Goal: Information Seeking & Learning: Find specific fact

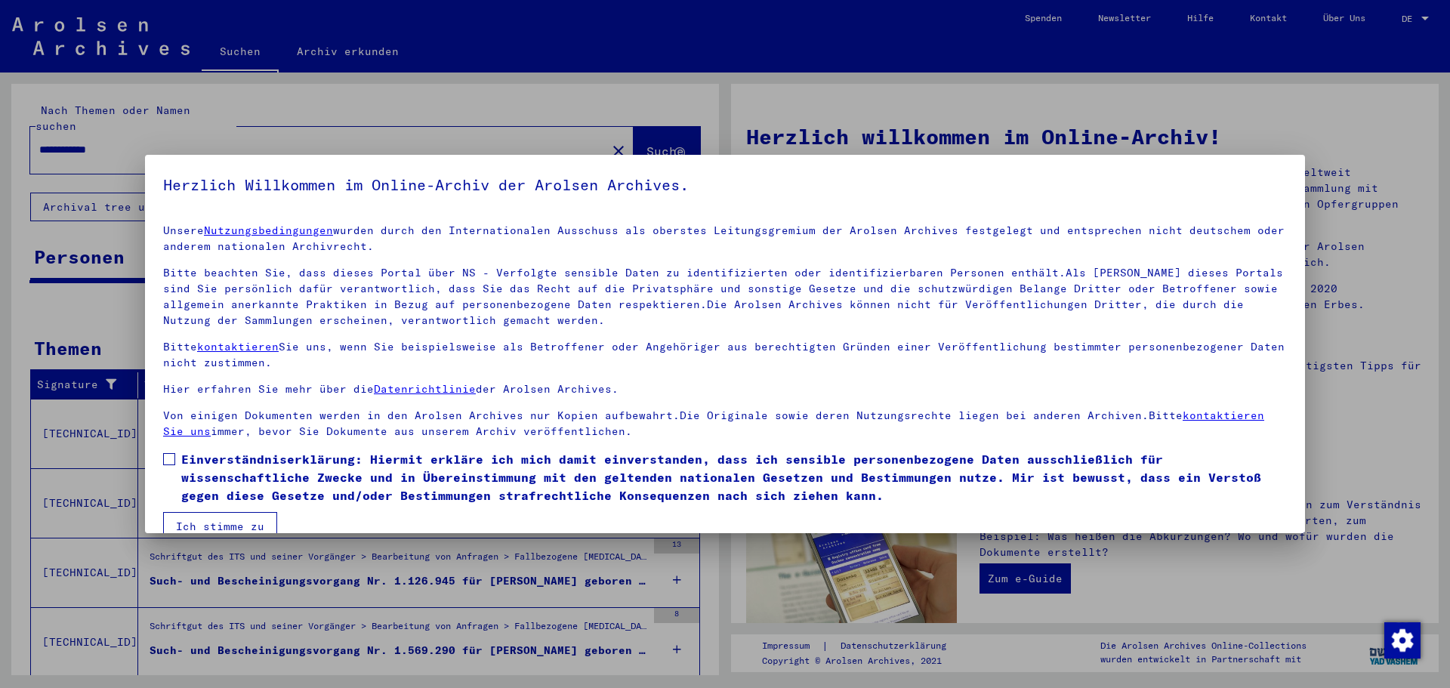
drag, startPoint x: 171, startPoint y: 459, endPoint x: 169, endPoint y: 467, distance: 8.6
click at [171, 459] on span at bounding box center [169, 459] width 12 height 12
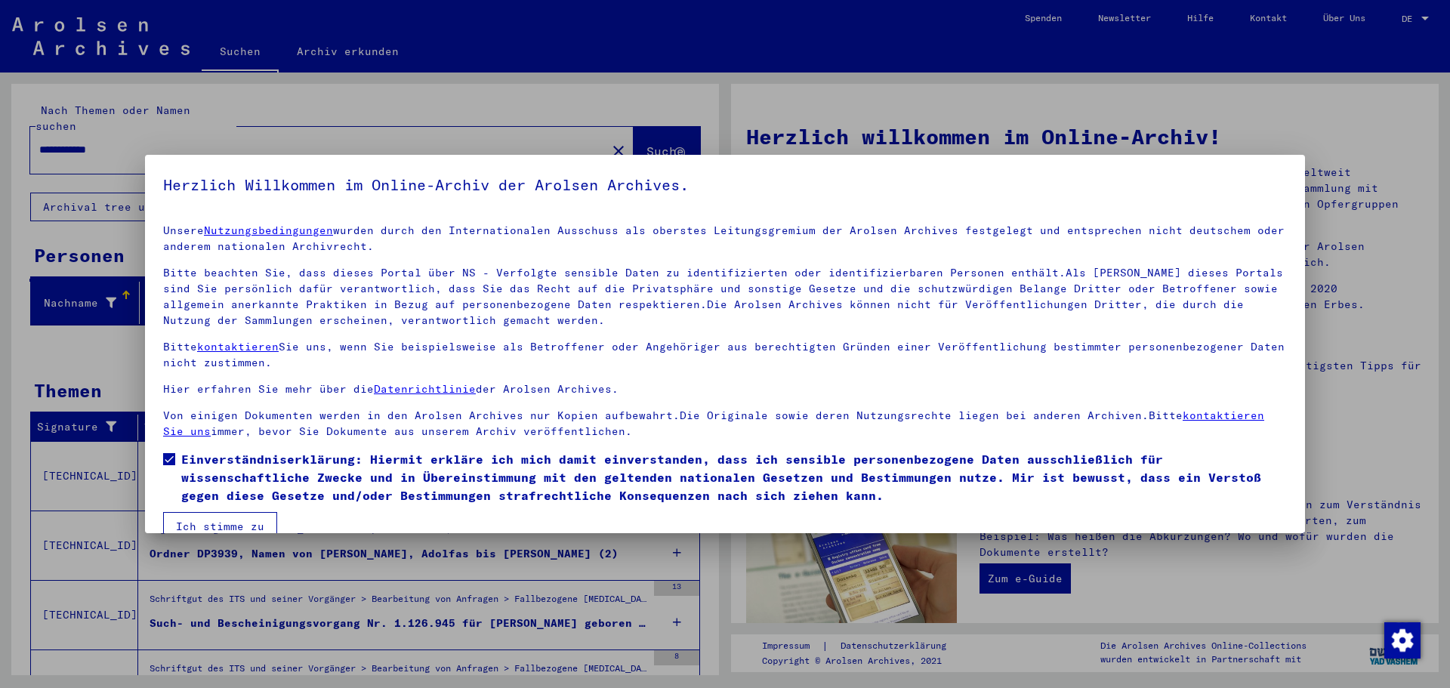
click at [186, 520] on button "Ich stimme zu" at bounding box center [220, 526] width 114 height 29
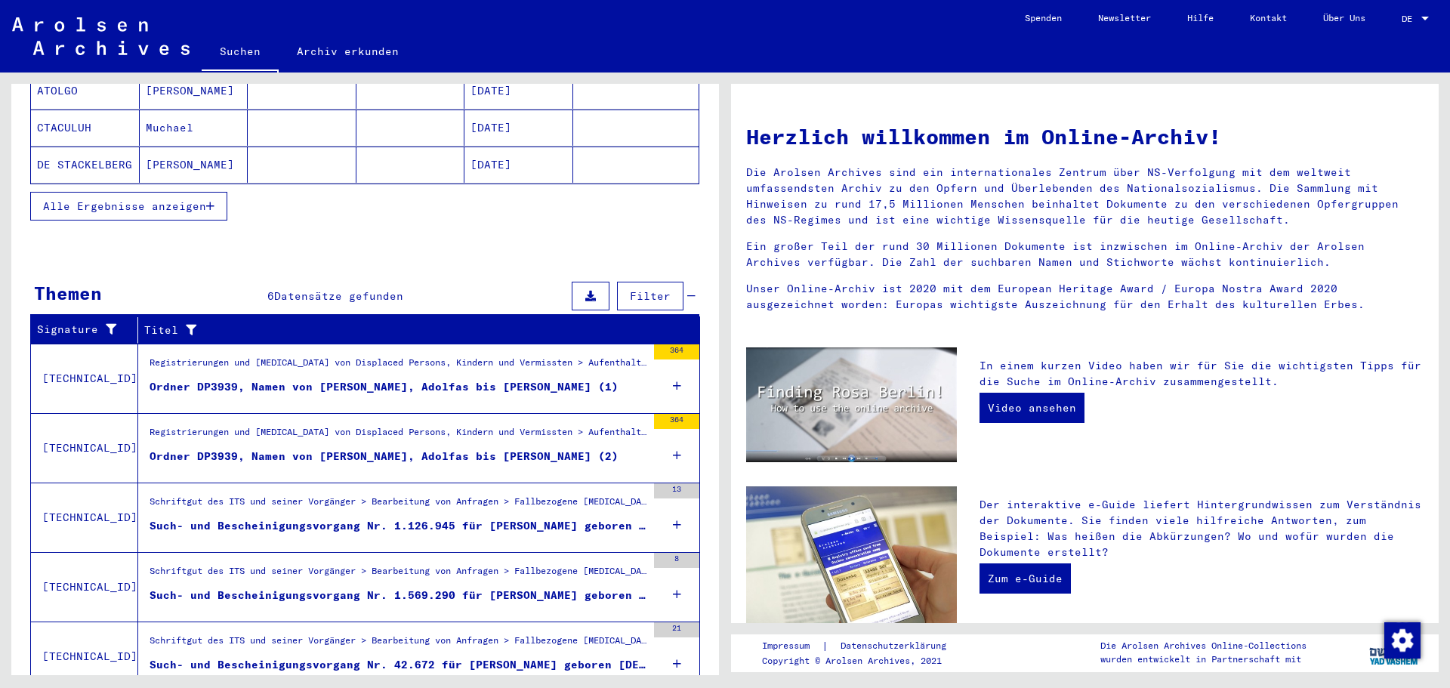
scroll to position [369, 0]
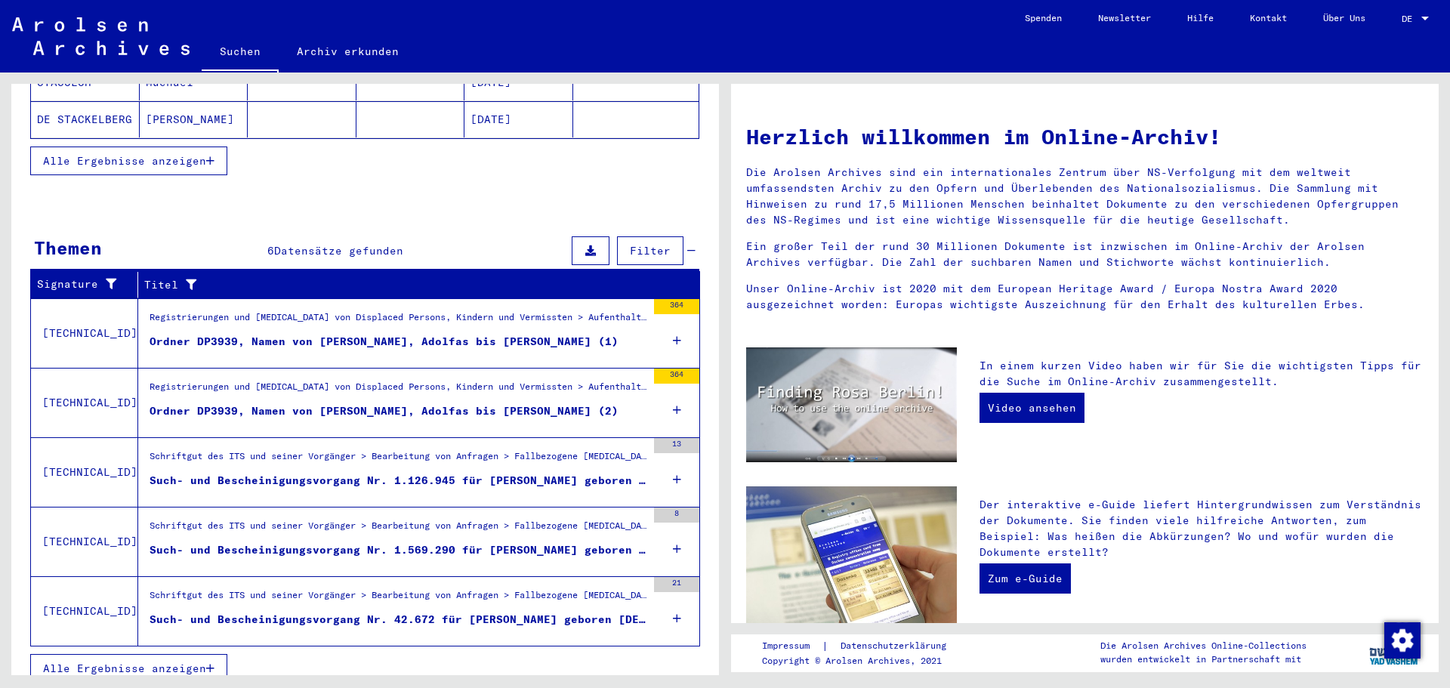
click at [208, 658] on button "Alle Ergebnisse anzeigen" at bounding box center [128, 668] width 197 height 29
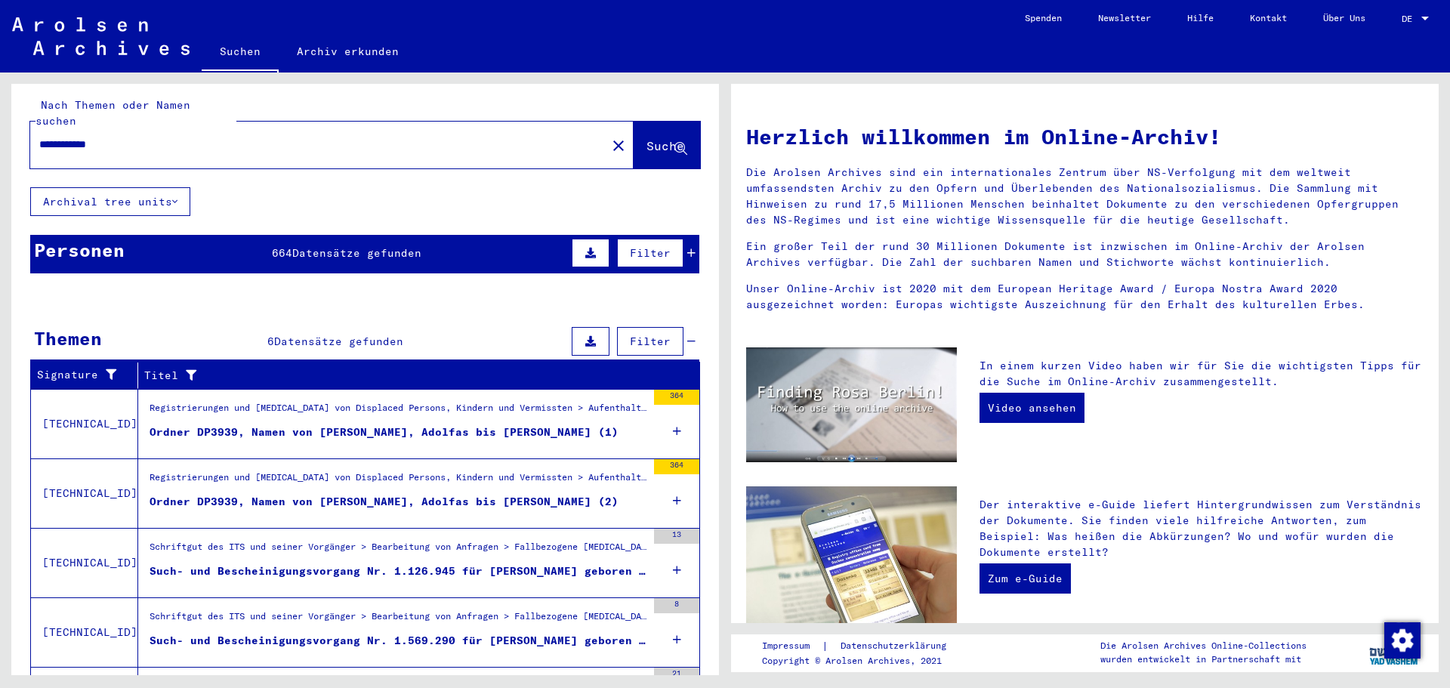
scroll to position [0, 0]
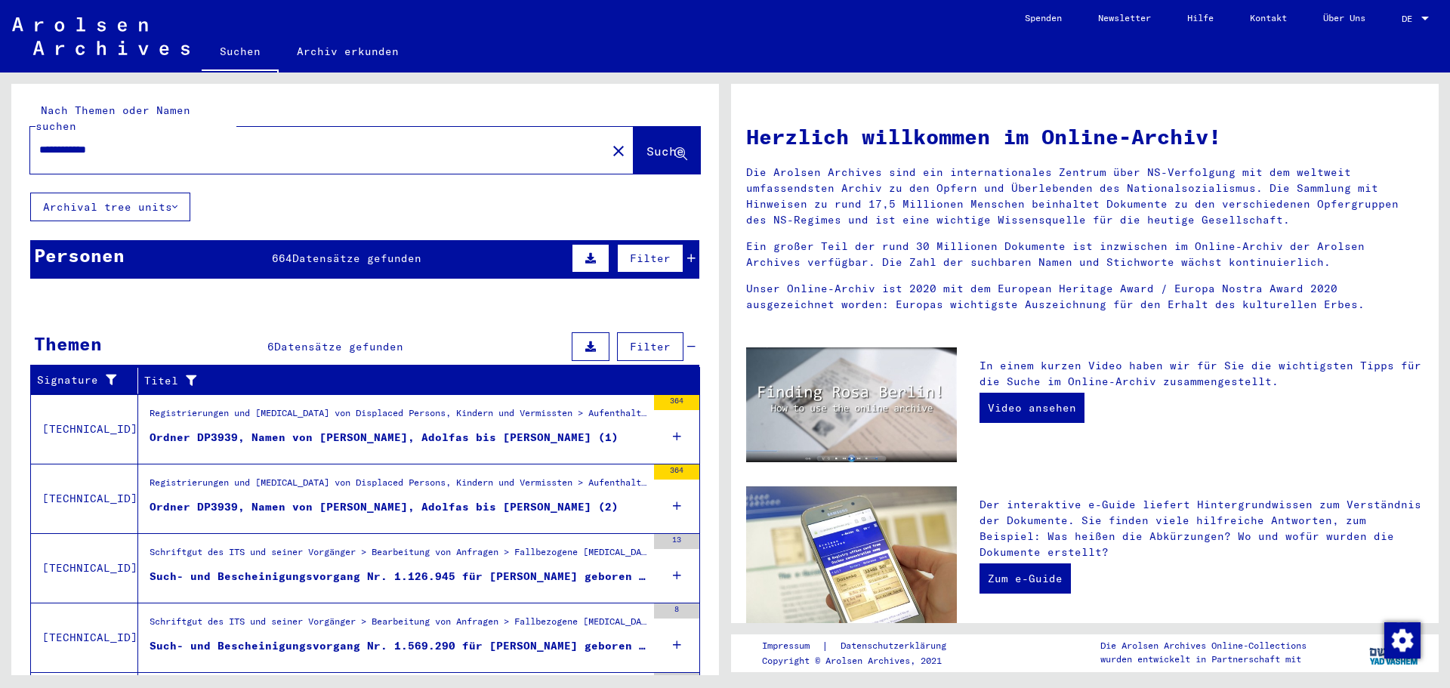
click at [313, 251] on div "664 Datensätze gefunden" at bounding box center [347, 259] width 150 height 16
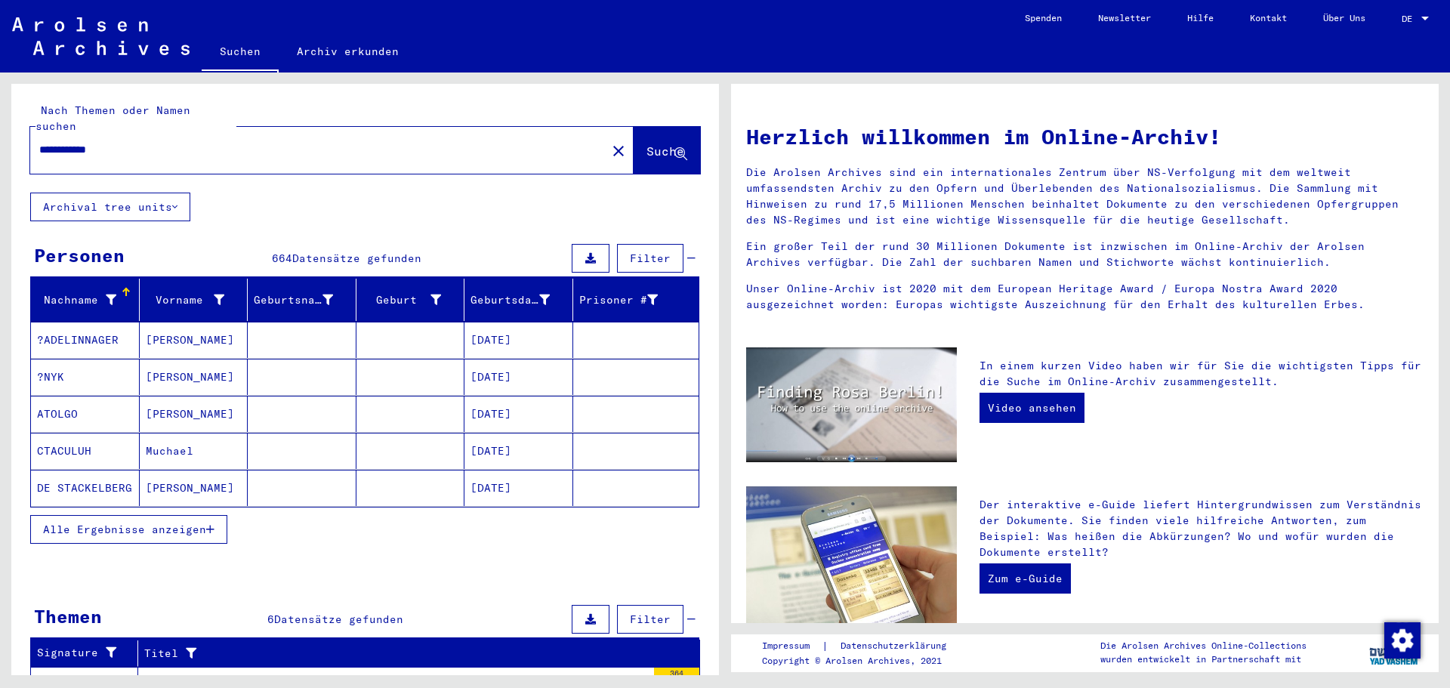
click at [124, 142] on input "**********" at bounding box center [313, 150] width 549 height 16
click at [207, 362] on mat-cell "[PERSON_NAME]" at bounding box center [194, 377] width 109 height 36
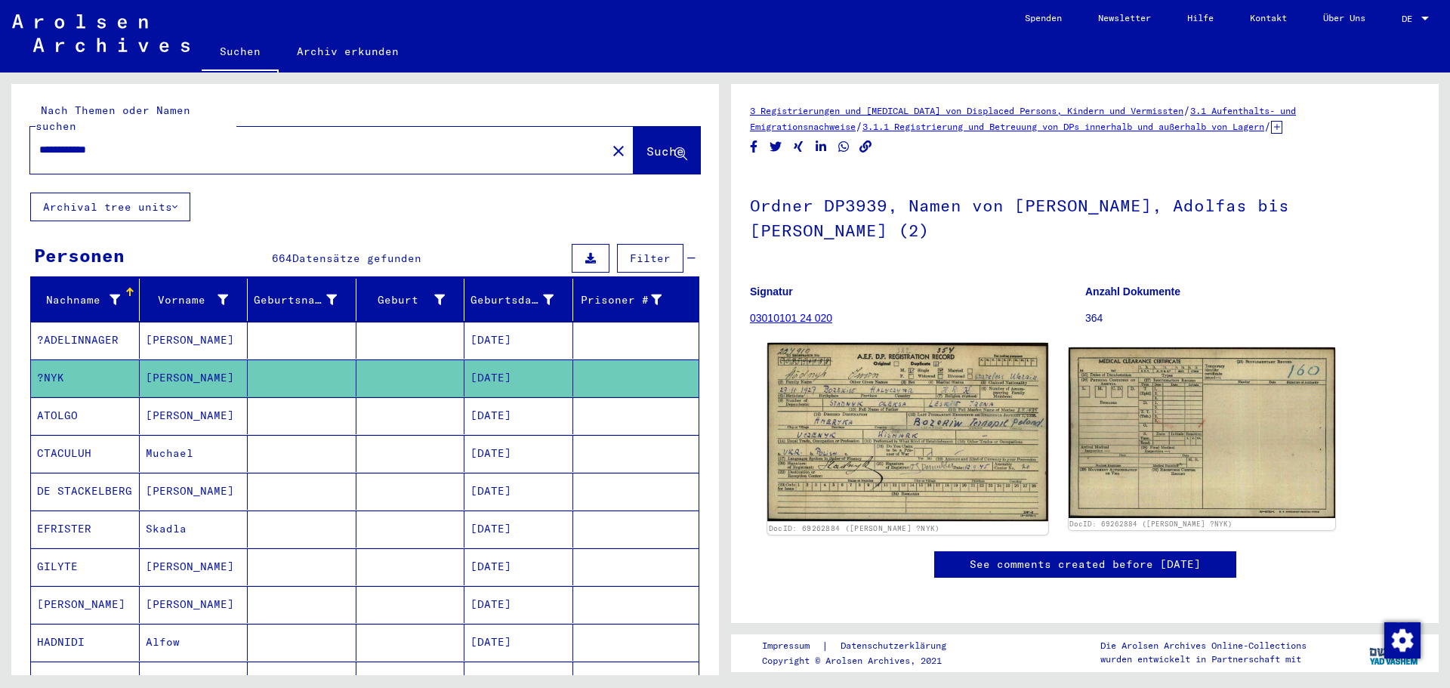
click at [895, 428] on img at bounding box center [907, 432] width 280 height 178
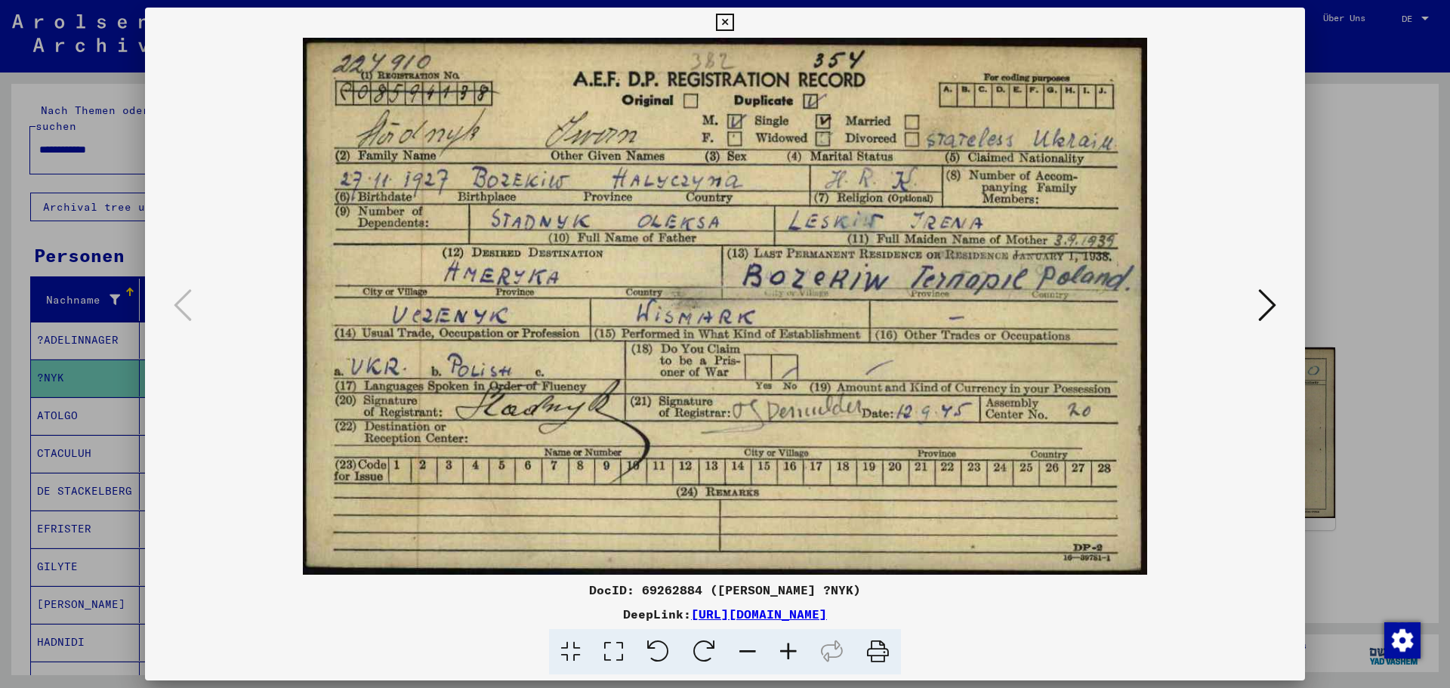
click at [1267, 304] on icon at bounding box center [1267, 305] width 18 height 36
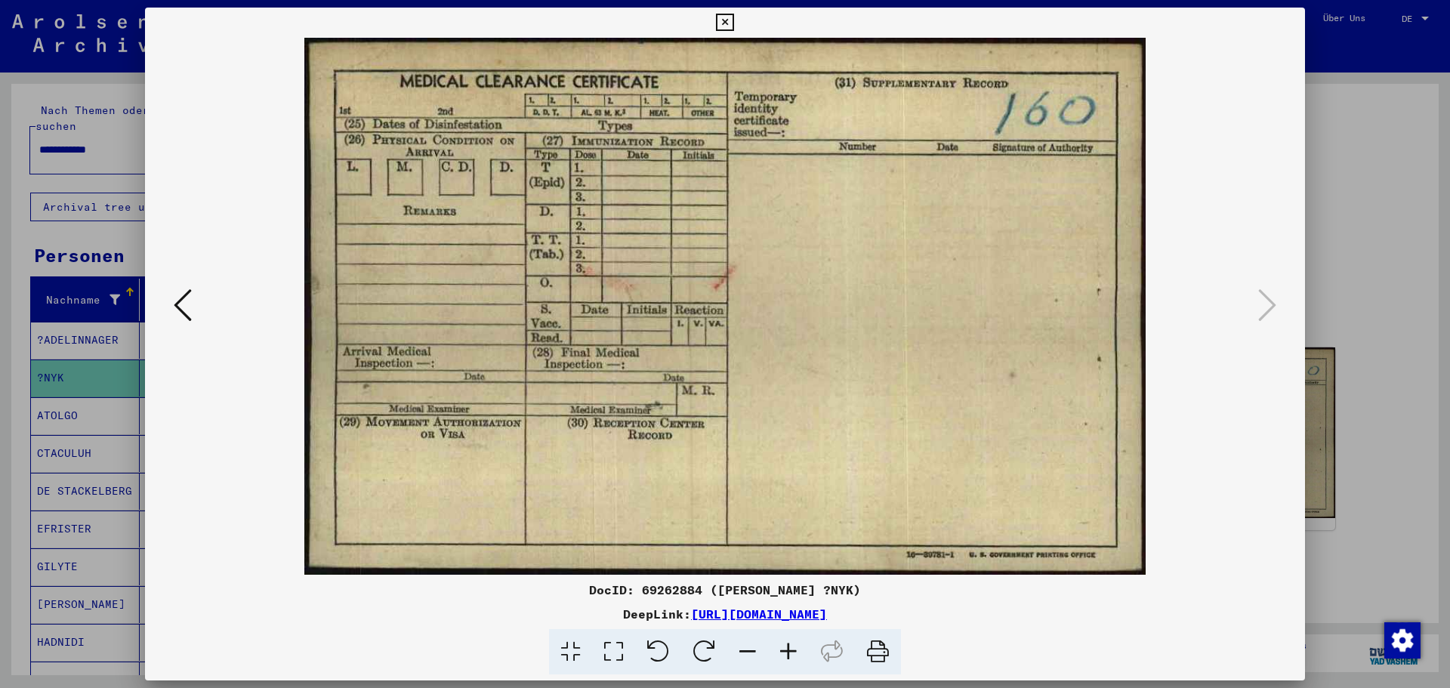
click at [726, 27] on icon at bounding box center [724, 23] width 17 height 18
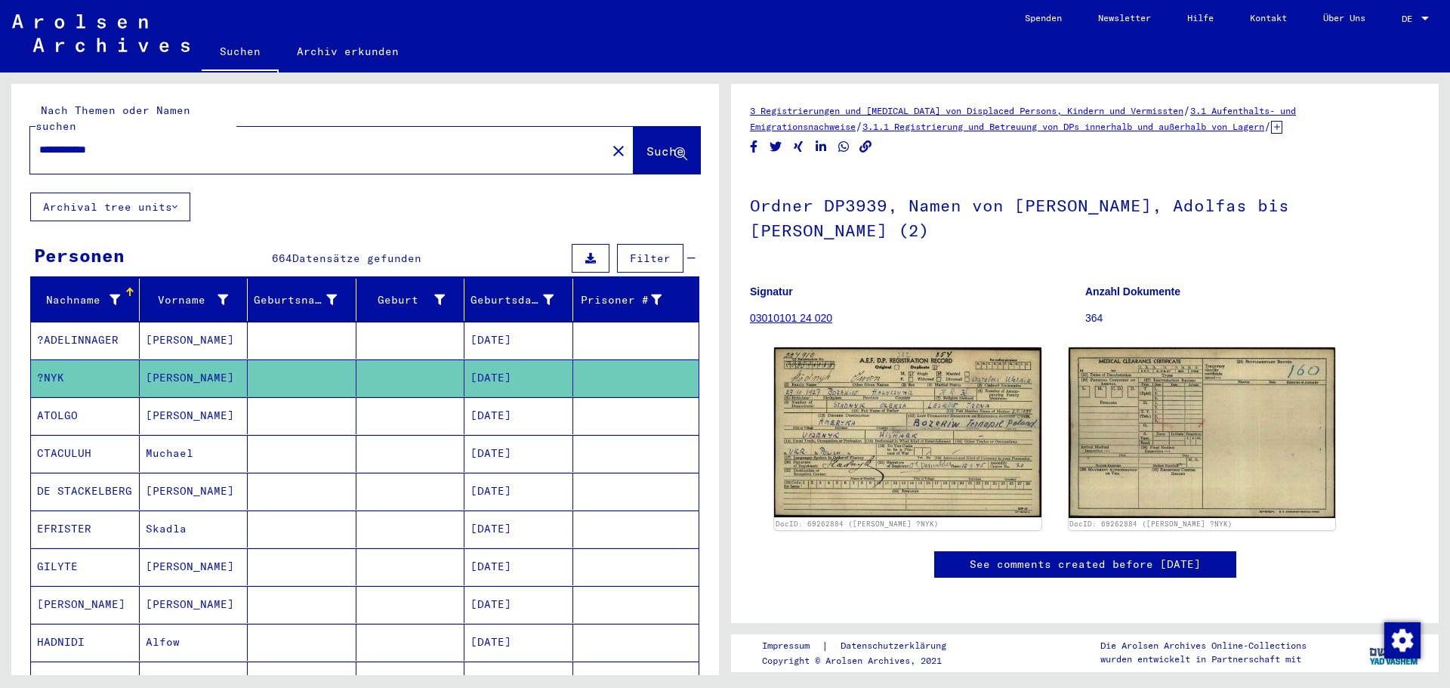
click at [135, 142] on input "**********" at bounding box center [318, 150] width 558 height 16
click at [630, 251] on span "Filter" at bounding box center [650, 258] width 41 height 14
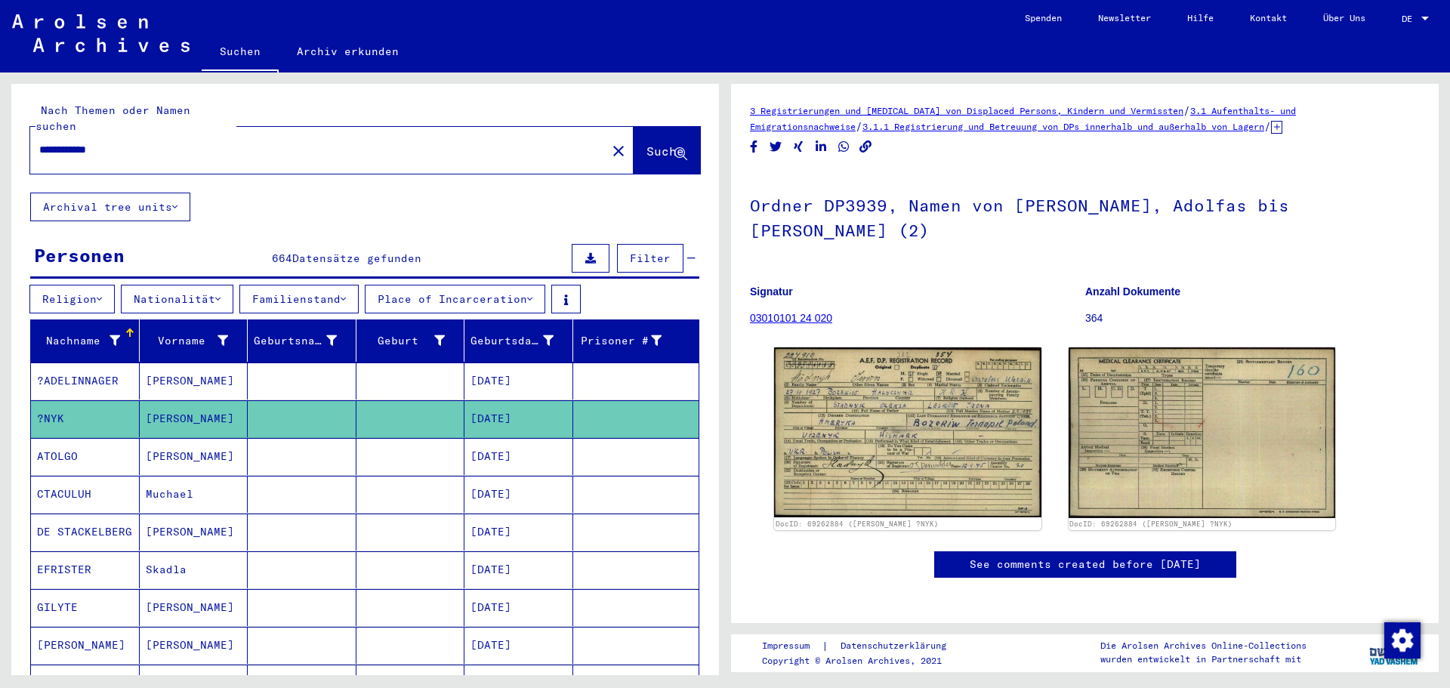
click at [581, 244] on button at bounding box center [591, 258] width 38 height 29
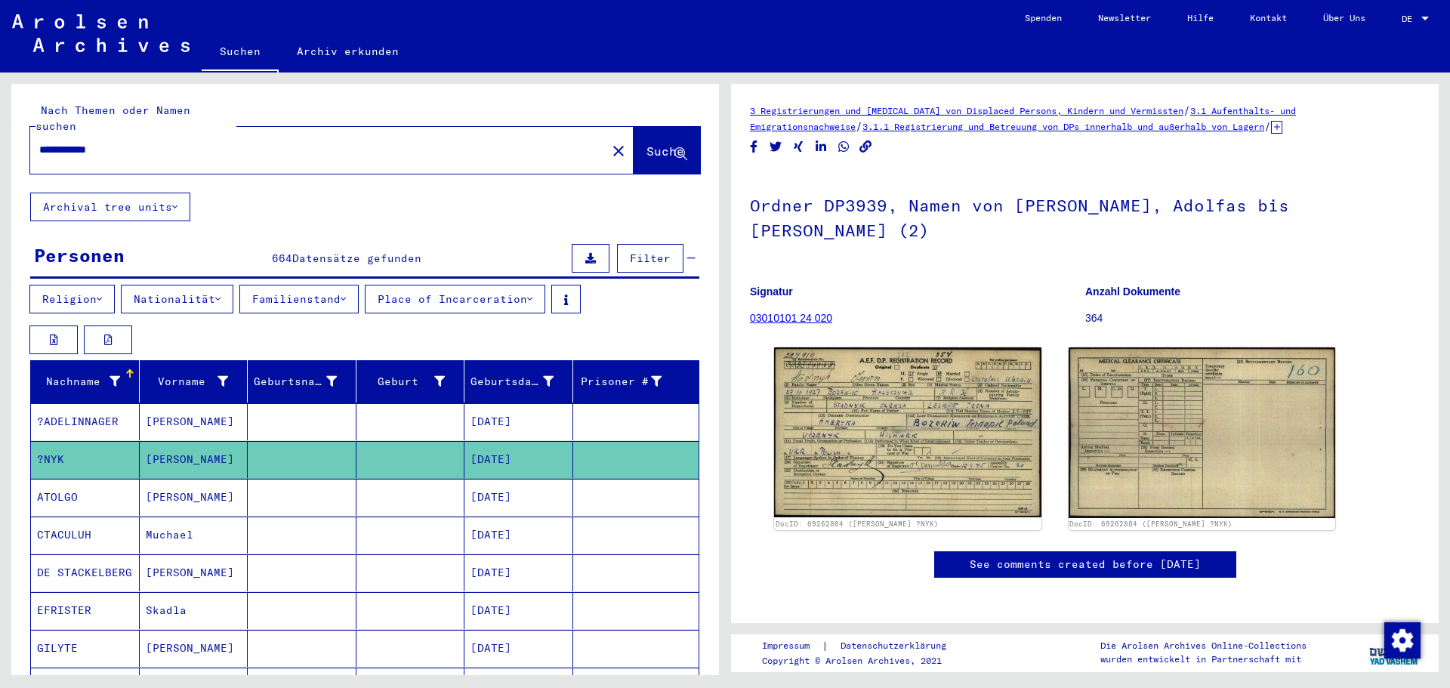
click at [121, 142] on input "**********" at bounding box center [318, 150] width 558 height 16
click at [146, 142] on input "**********" at bounding box center [318, 150] width 558 height 16
click at [674, 148] on icon at bounding box center [680, 154] width 13 height 13
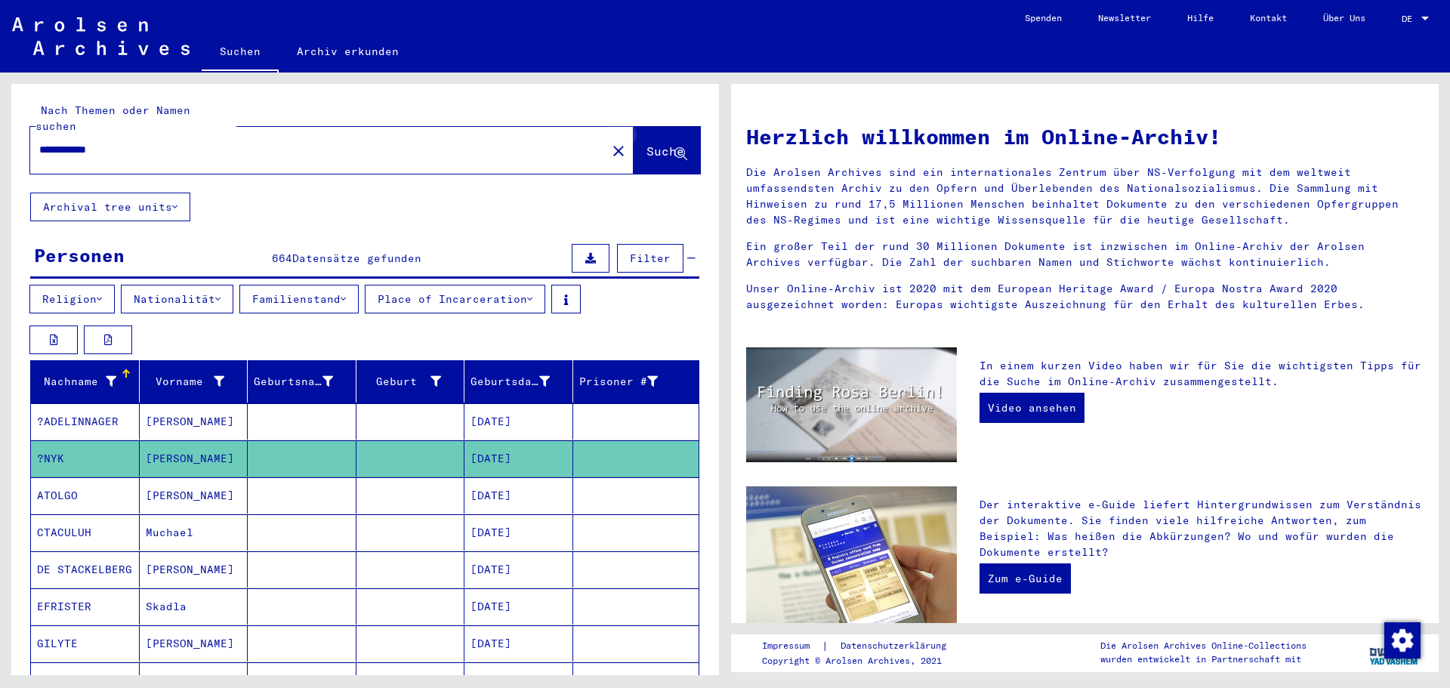
click at [674, 148] on icon at bounding box center [680, 154] width 13 height 13
click at [655, 251] on span "Filter" at bounding box center [650, 258] width 41 height 14
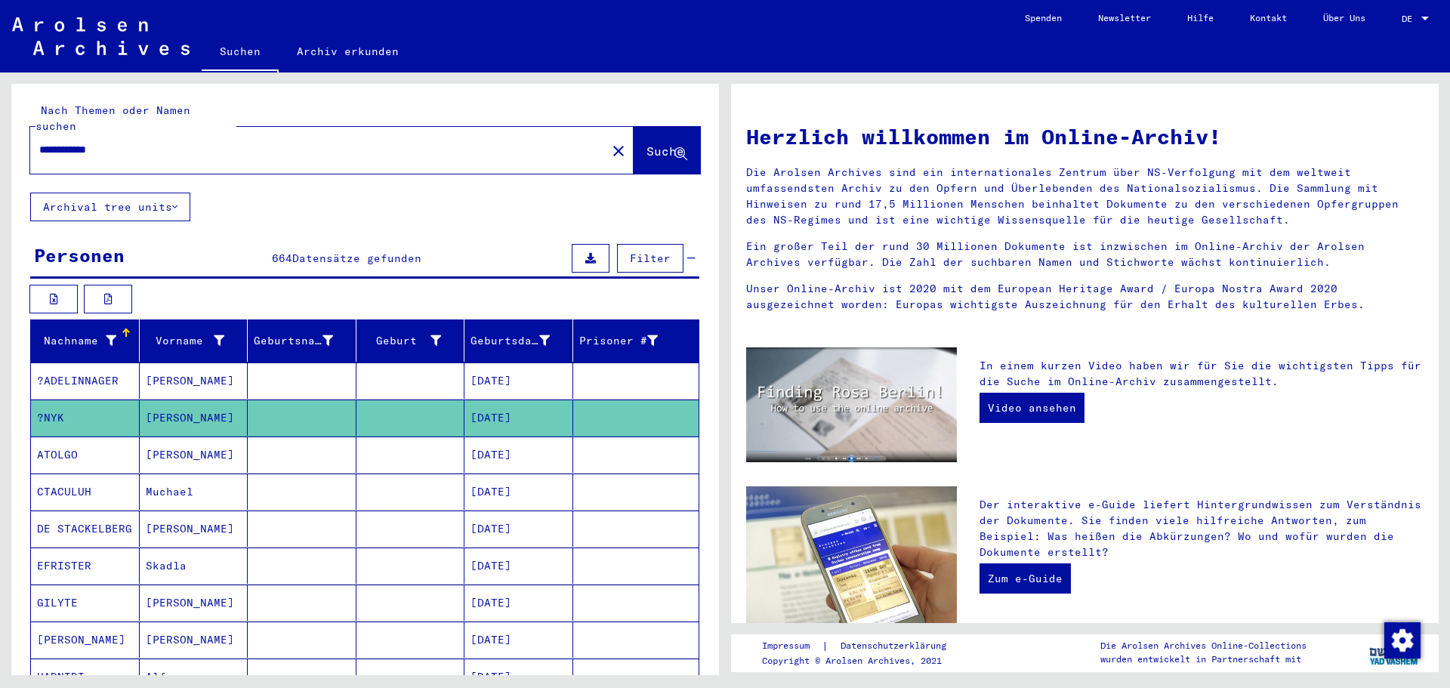
click at [108, 335] on icon at bounding box center [111, 340] width 11 height 11
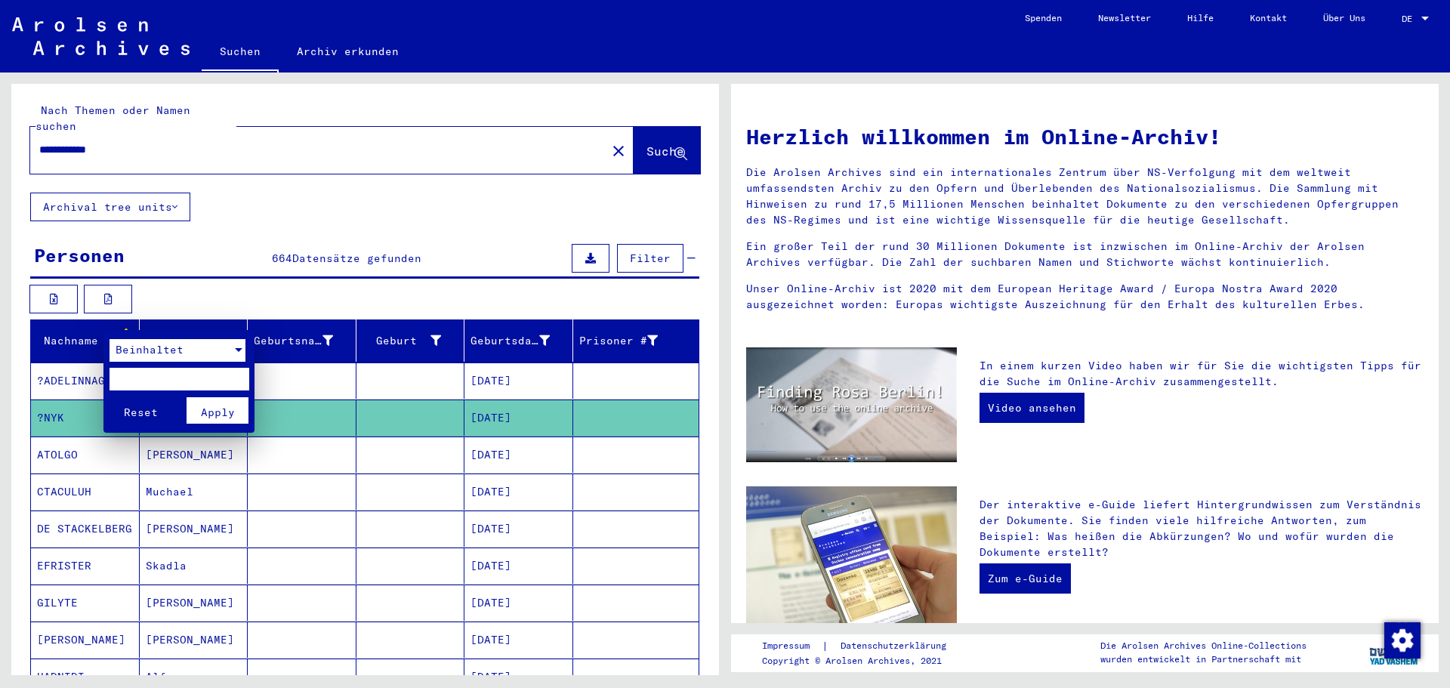
click at [241, 349] on div at bounding box center [239, 350] width 8 height 4
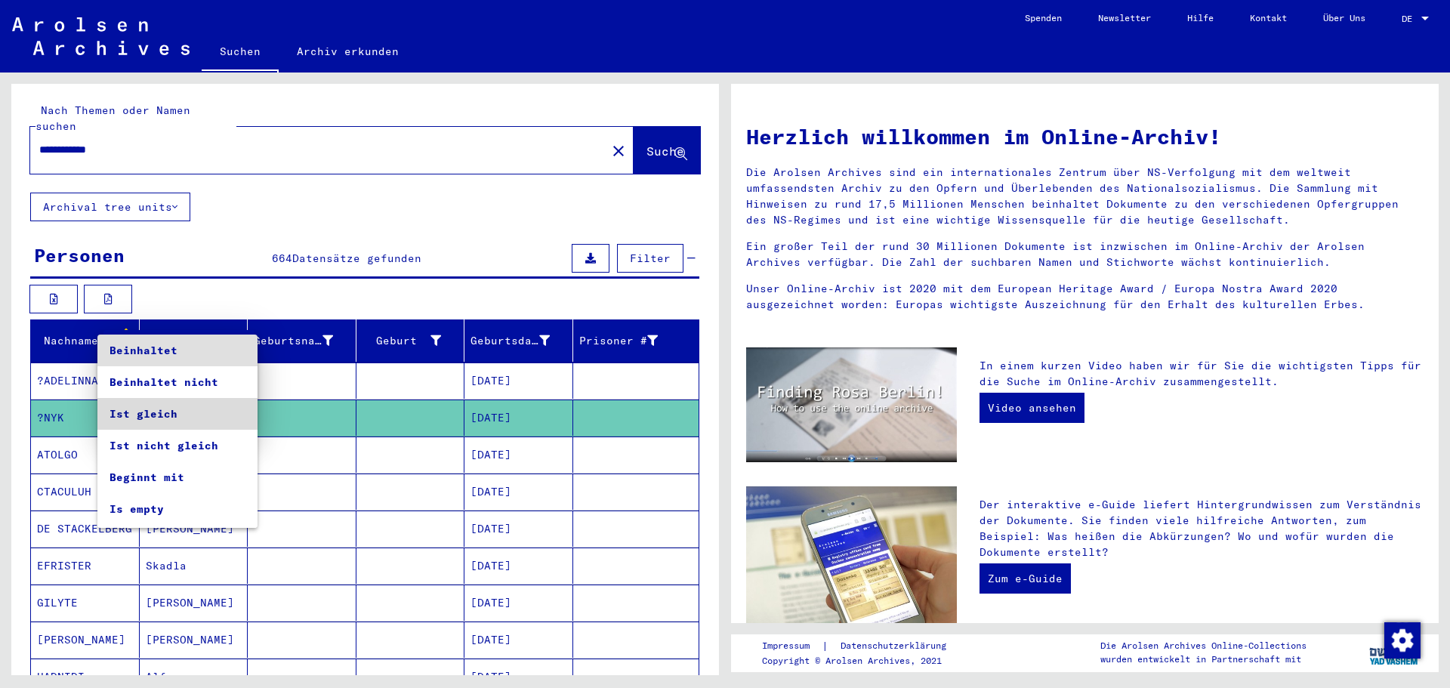
click at [182, 414] on span "Ist gleich" at bounding box center [177, 414] width 136 height 32
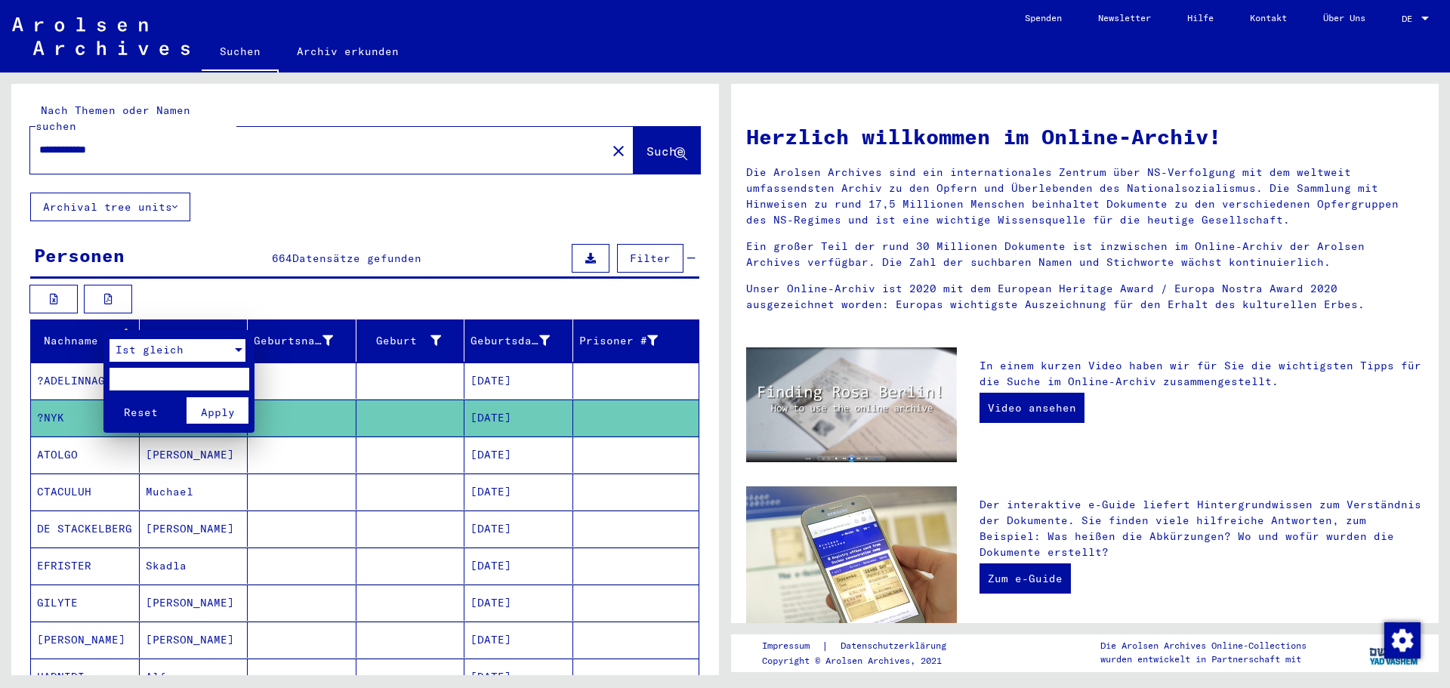
click at [138, 379] on input "text" at bounding box center [179, 379] width 140 height 23
type input "*******"
click at [191, 407] on button "Apply" at bounding box center [218, 410] width 63 height 26
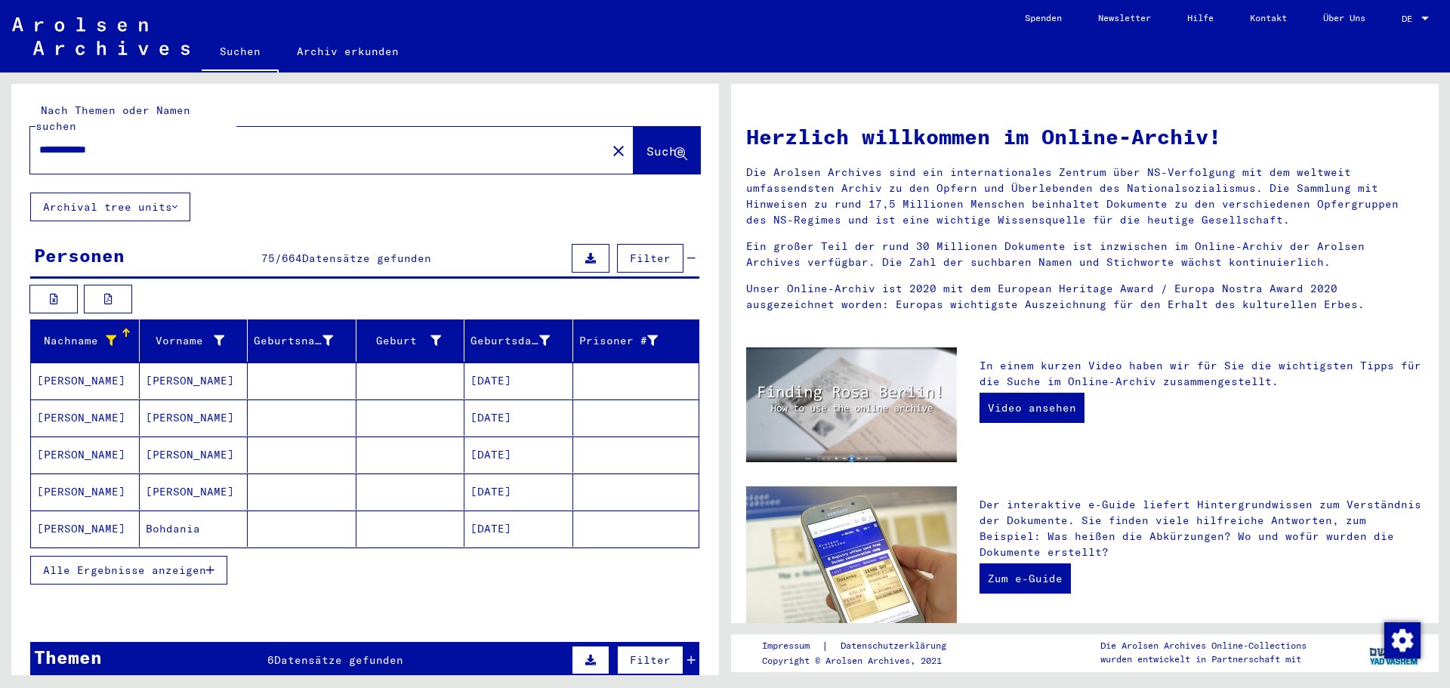
click at [69, 369] on mat-cell "[PERSON_NAME]" at bounding box center [85, 380] width 109 height 36
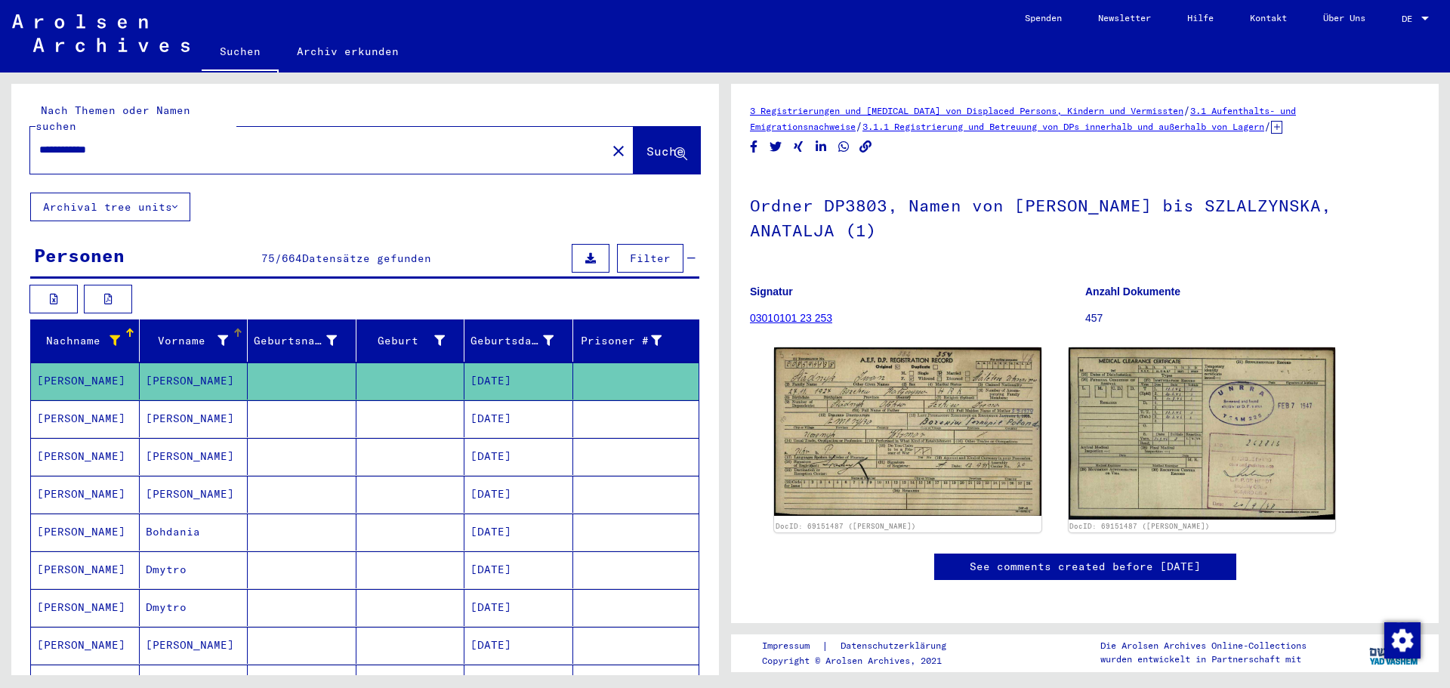
click at [161, 333] on div "Vorname" at bounding box center [187, 341] width 83 height 16
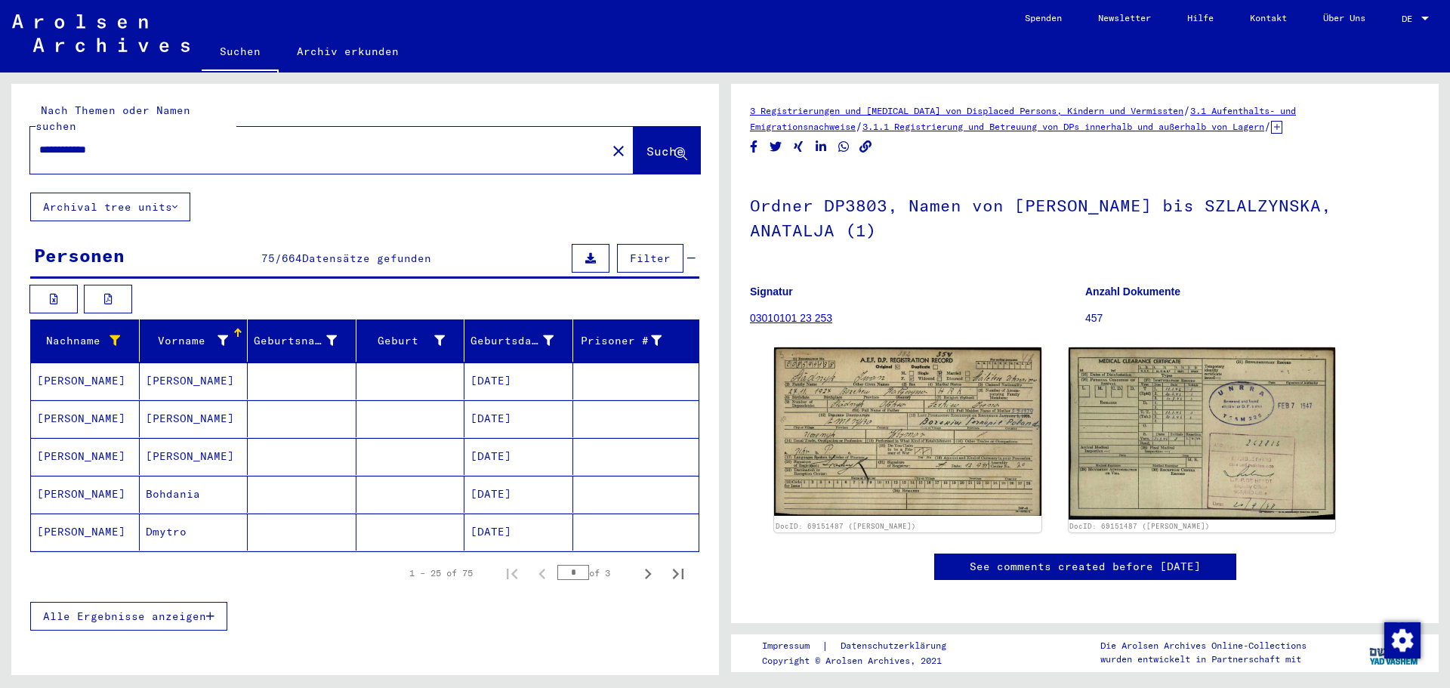
click at [217, 335] on icon at bounding box center [222, 340] width 11 height 11
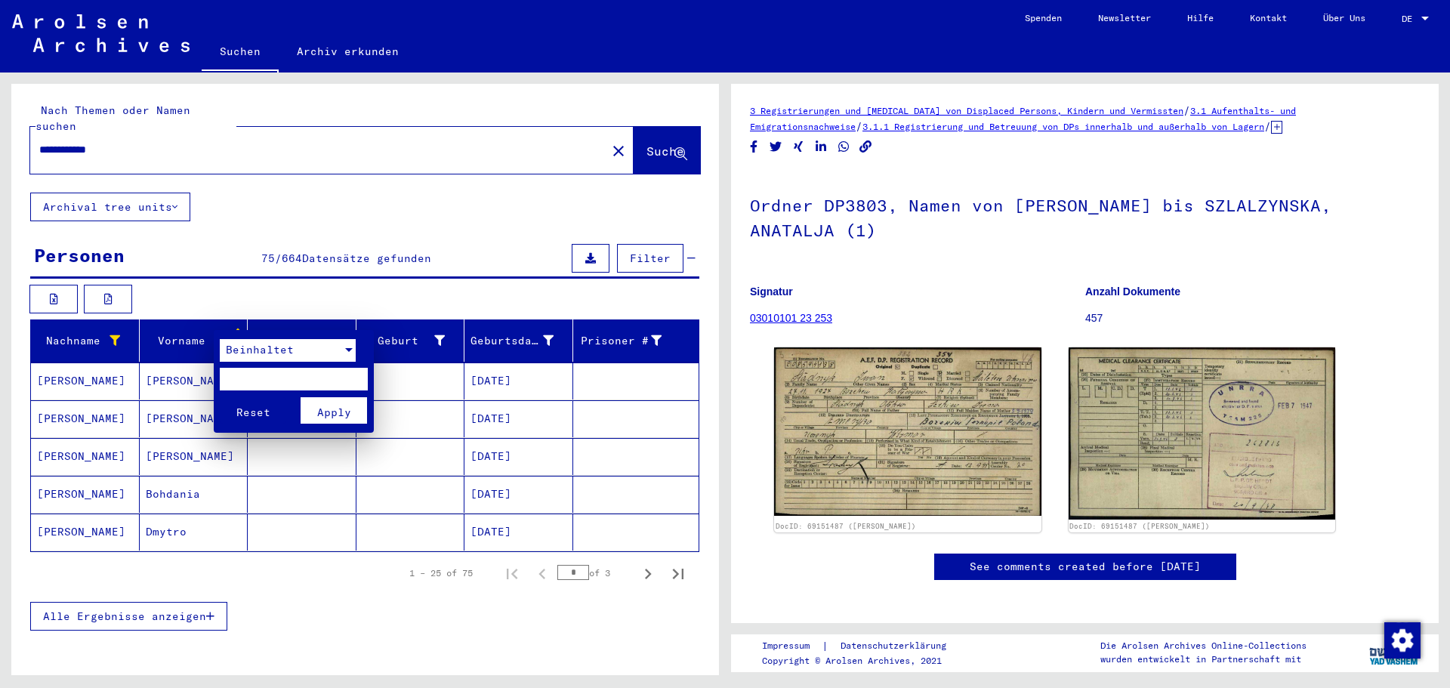
click at [279, 349] on span "Beinhaltet" at bounding box center [260, 350] width 68 height 14
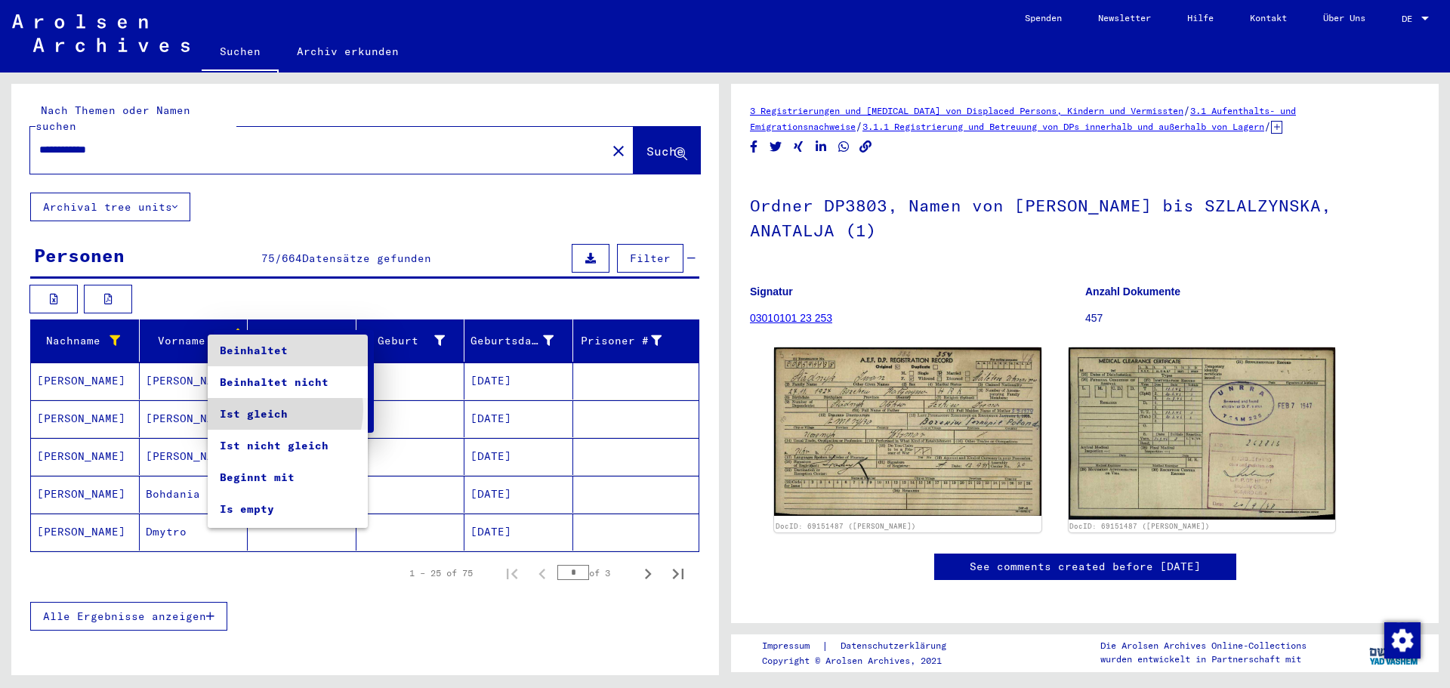
click at [271, 409] on span "Ist gleich" at bounding box center [288, 414] width 136 height 32
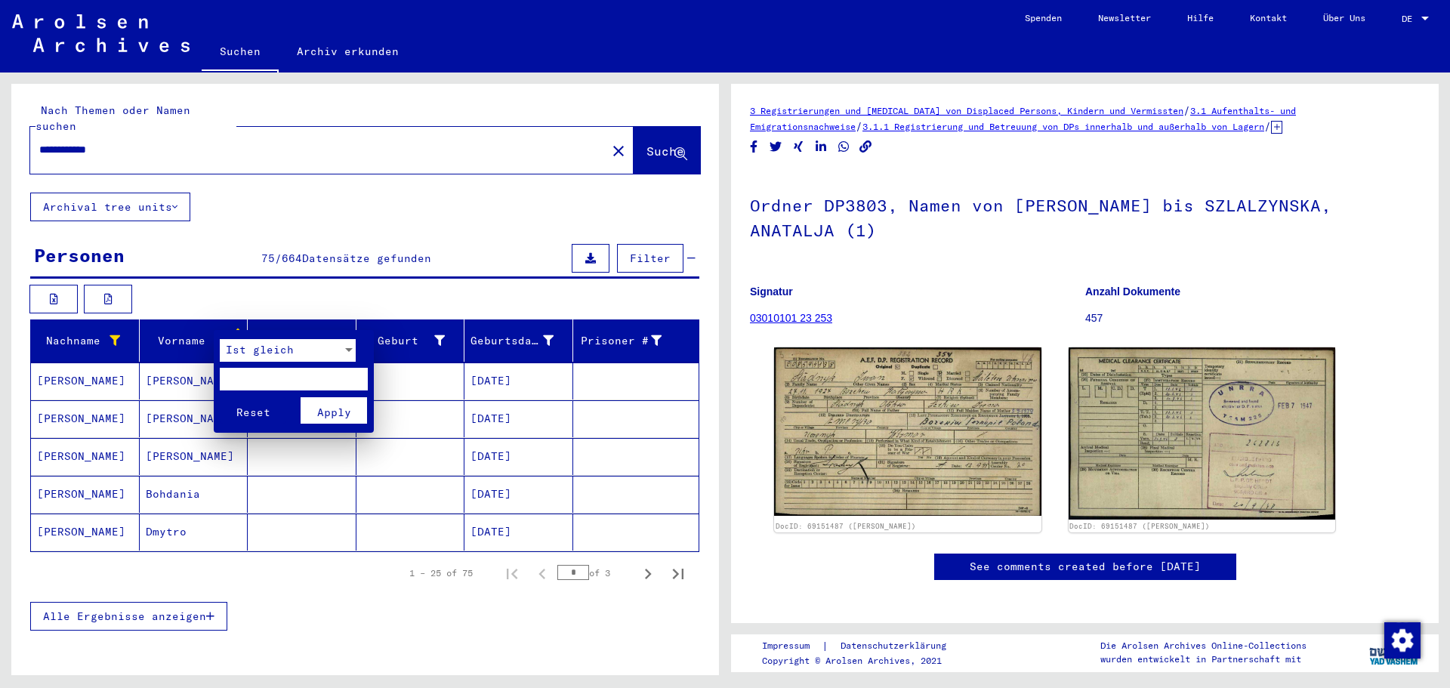
click at [251, 384] on input "text" at bounding box center [294, 379] width 148 height 23
type input "****"
click at [220, 397] on button "Reset" at bounding box center [253, 410] width 66 height 26
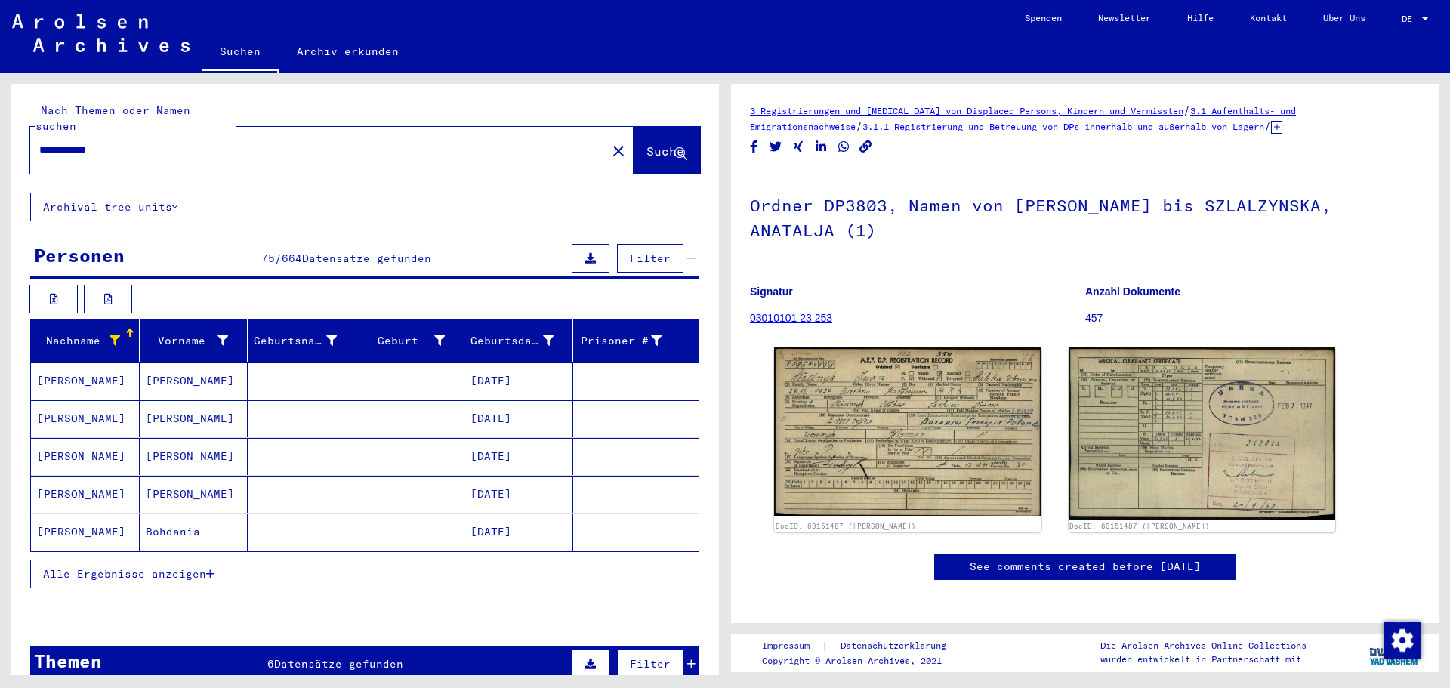
click at [153, 365] on mat-cell "[PERSON_NAME]" at bounding box center [194, 380] width 109 height 37
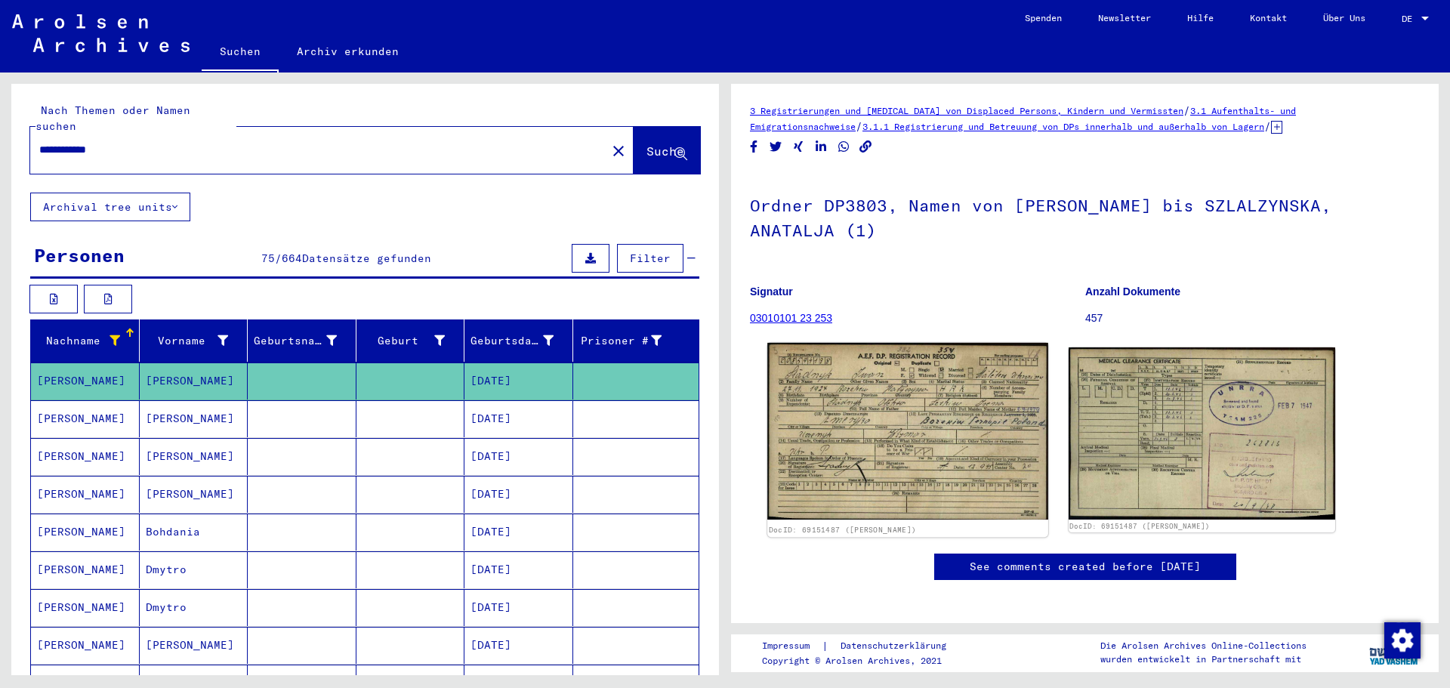
click at [959, 442] on img at bounding box center [907, 431] width 280 height 177
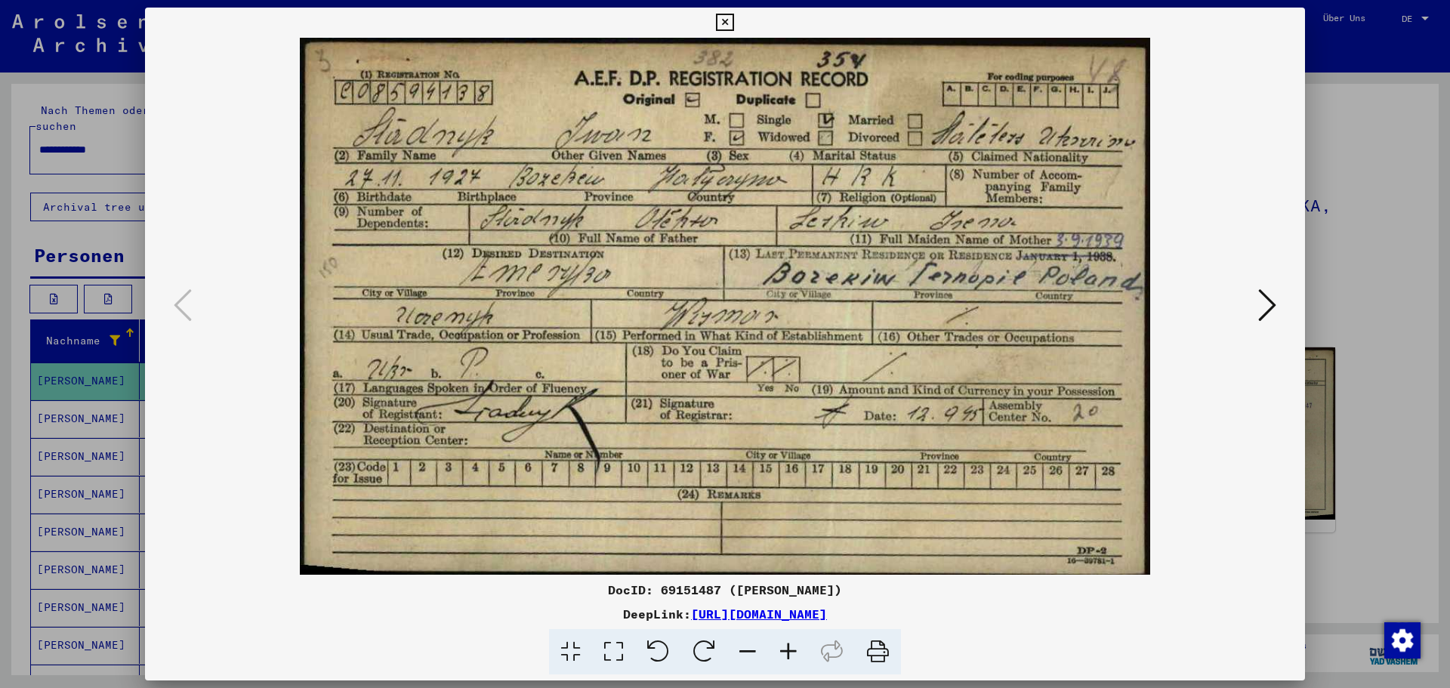
click at [1272, 307] on icon at bounding box center [1267, 305] width 18 height 36
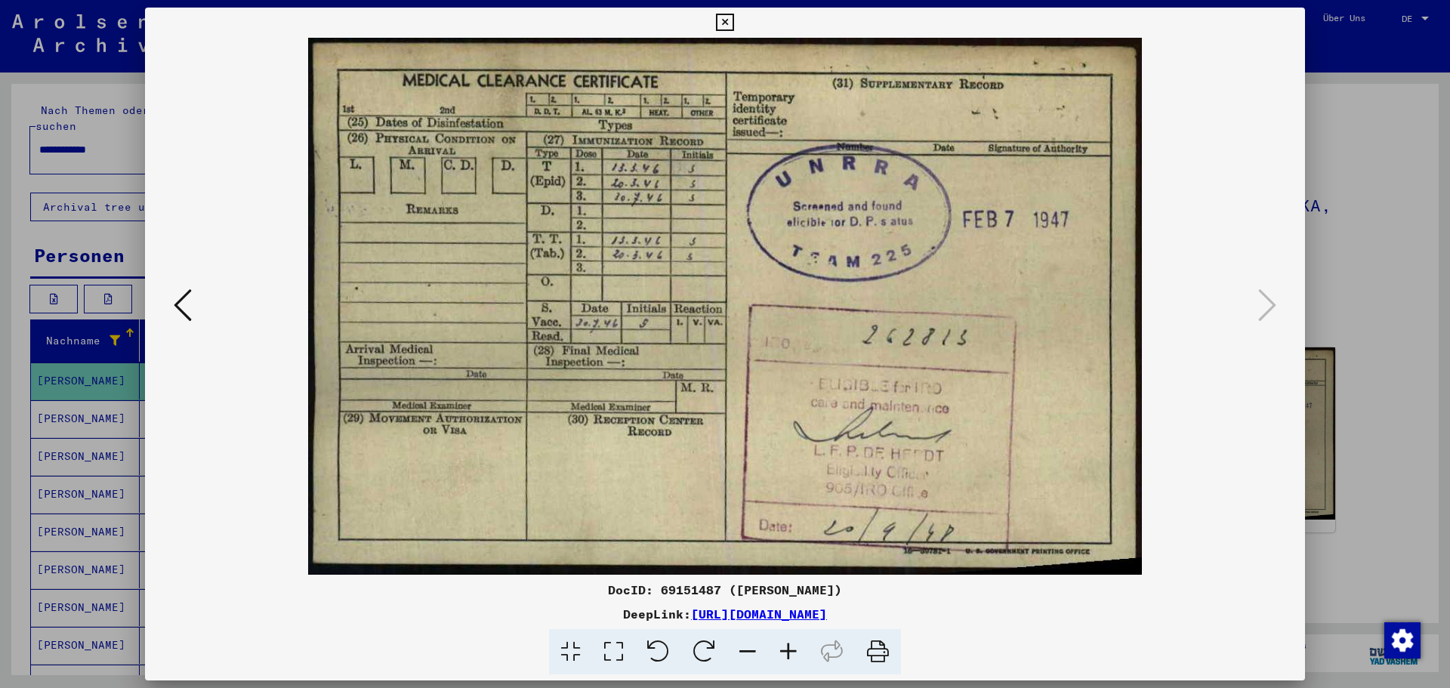
click at [725, 17] on icon at bounding box center [724, 23] width 17 height 18
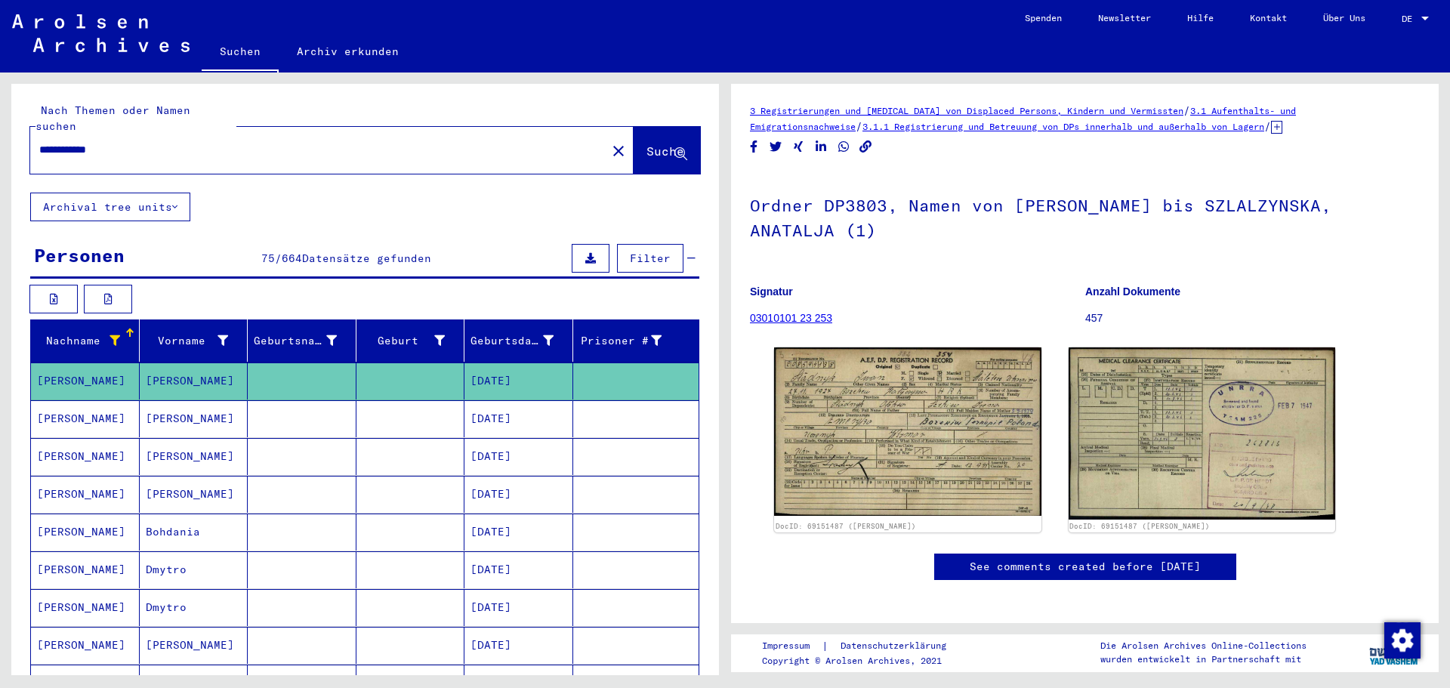
drag, startPoint x: 227, startPoint y: 143, endPoint x: 0, endPoint y: 124, distance: 227.3
click at [0, 123] on div "**********" at bounding box center [362, 373] width 725 height 603
click at [140, 133] on div "**********" at bounding box center [313, 150] width 567 height 34
drag, startPoint x: 131, startPoint y: 130, endPoint x: 27, endPoint y: 124, distance: 103.6
click at [31, 133] on div "**********" at bounding box center [313, 150] width 567 height 34
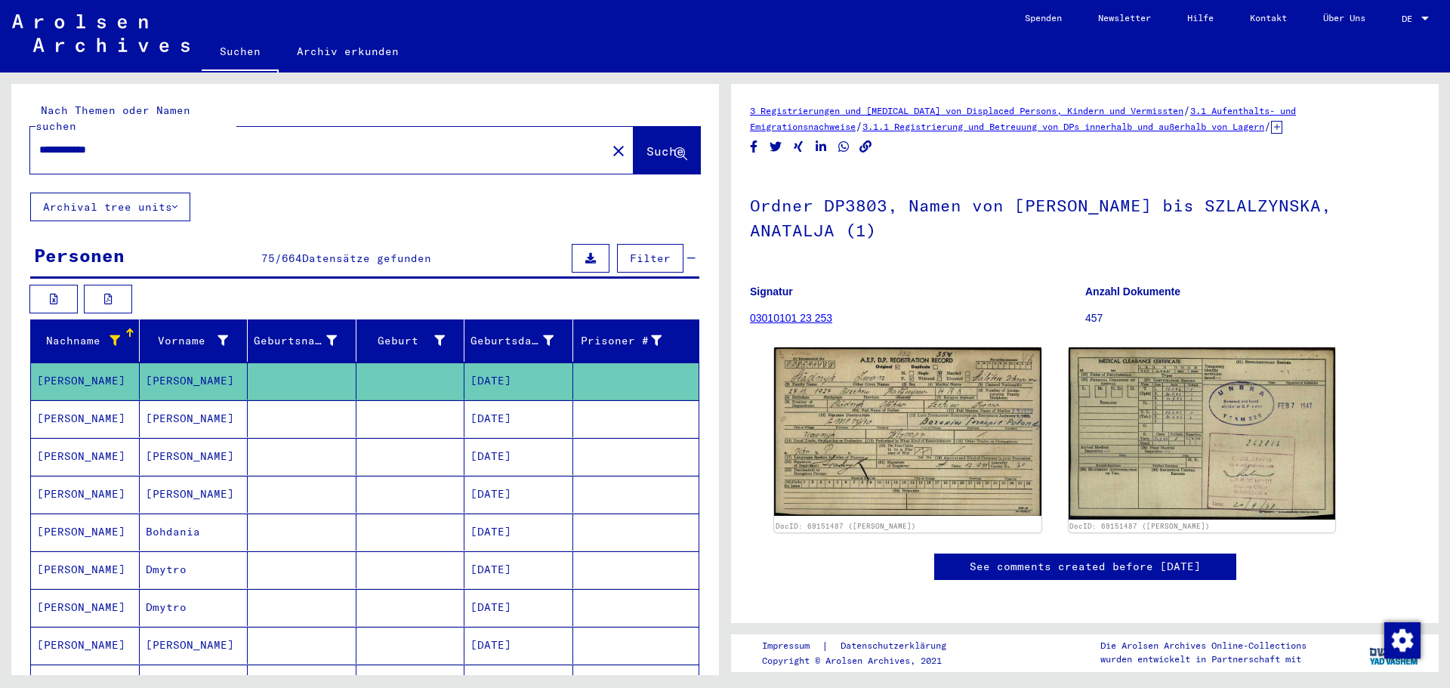
paste input "text"
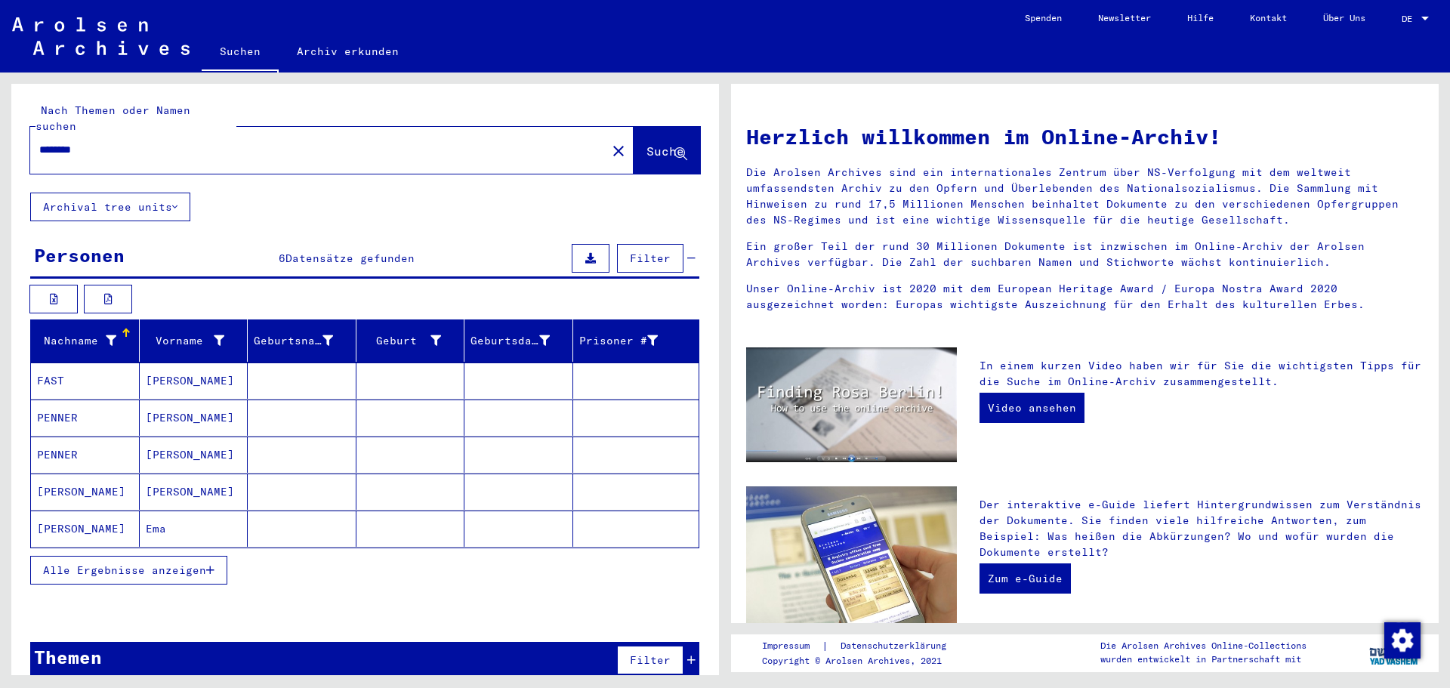
click at [68, 477] on mat-cell "[PERSON_NAME]" at bounding box center [85, 491] width 109 height 36
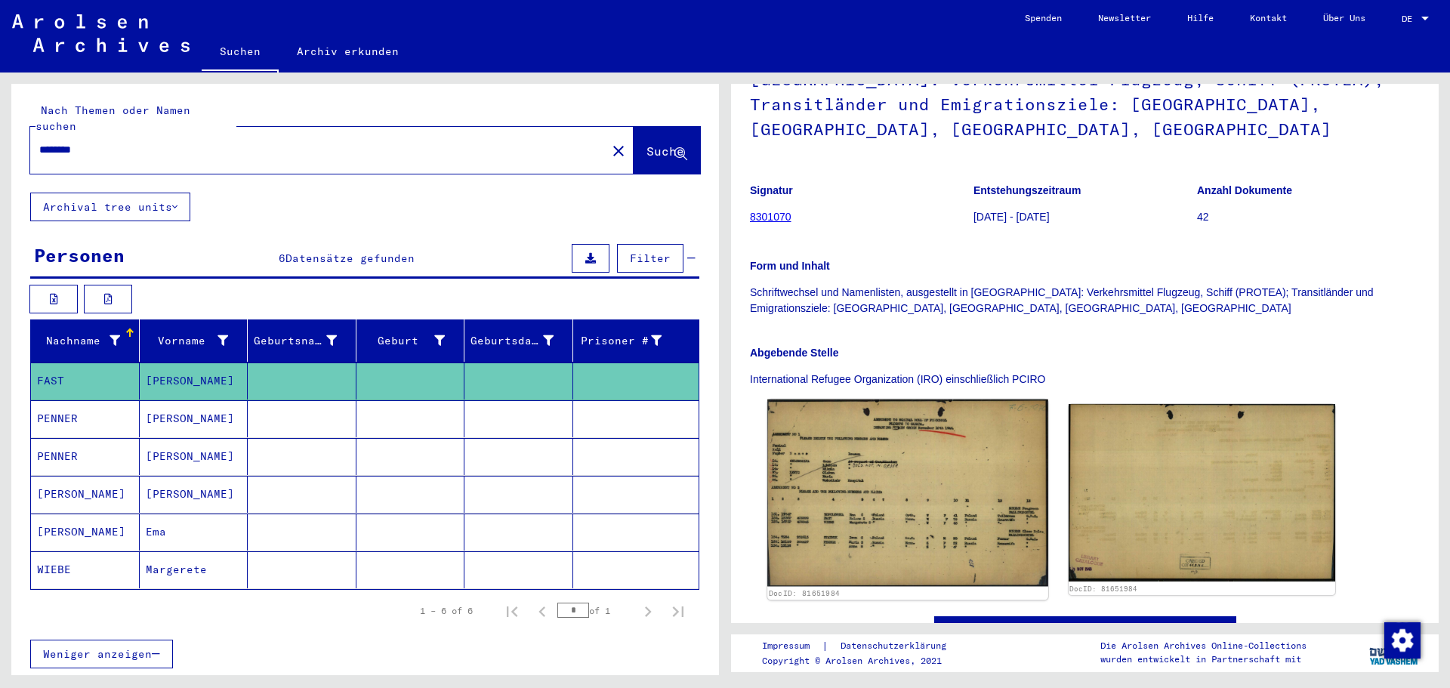
click at [943, 507] on img at bounding box center [907, 492] width 280 height 187
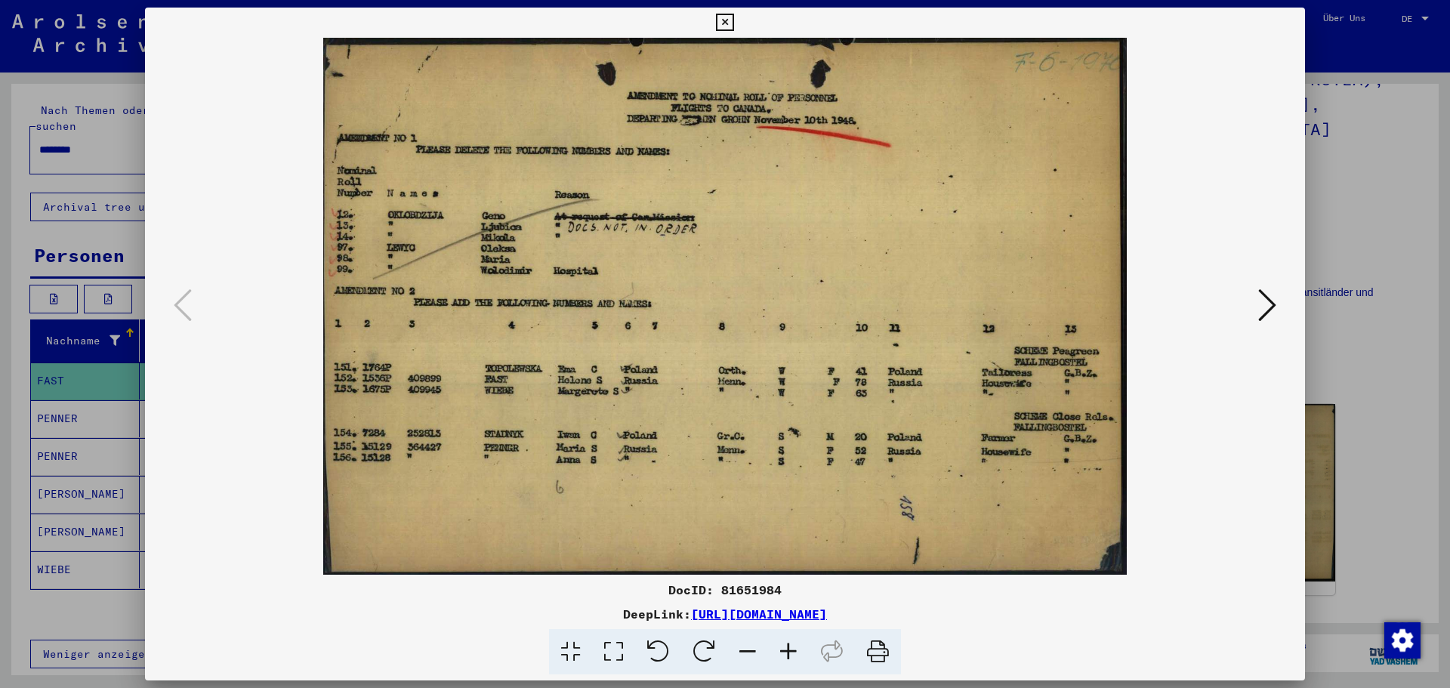
click at [723, 20] on icon at bounding box center [724, 23] width 17 height 18
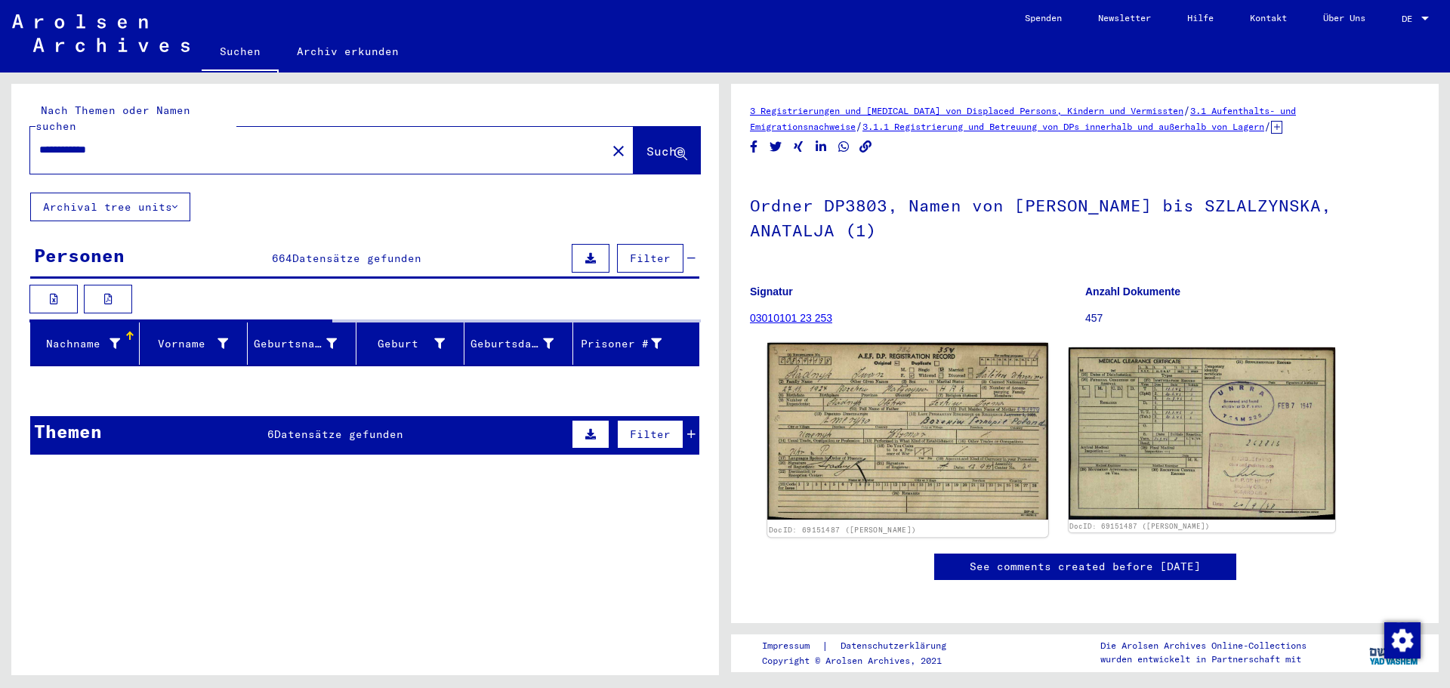
click at [928, 442] on img at bounding box center [907, 431] width 280 height 177
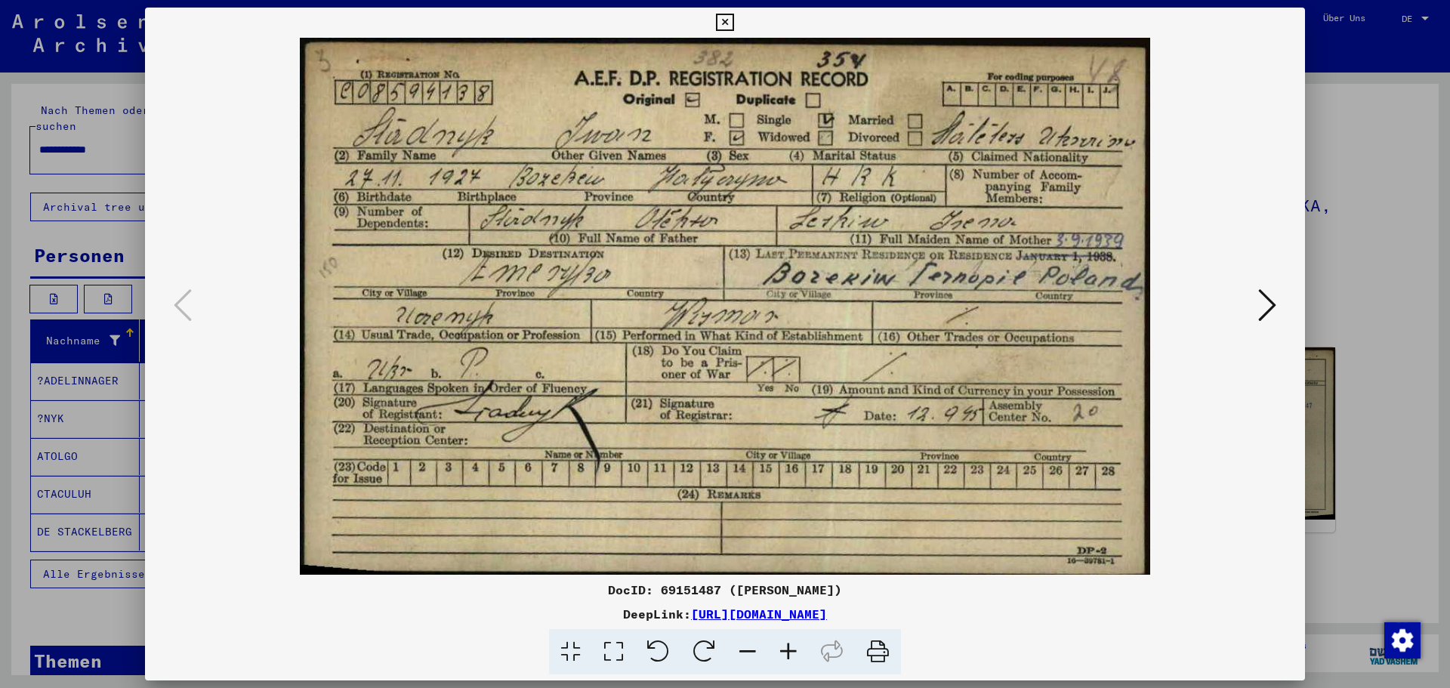
click at [724, 16] on icon at bounding box center [724, 23] width 17 height 18
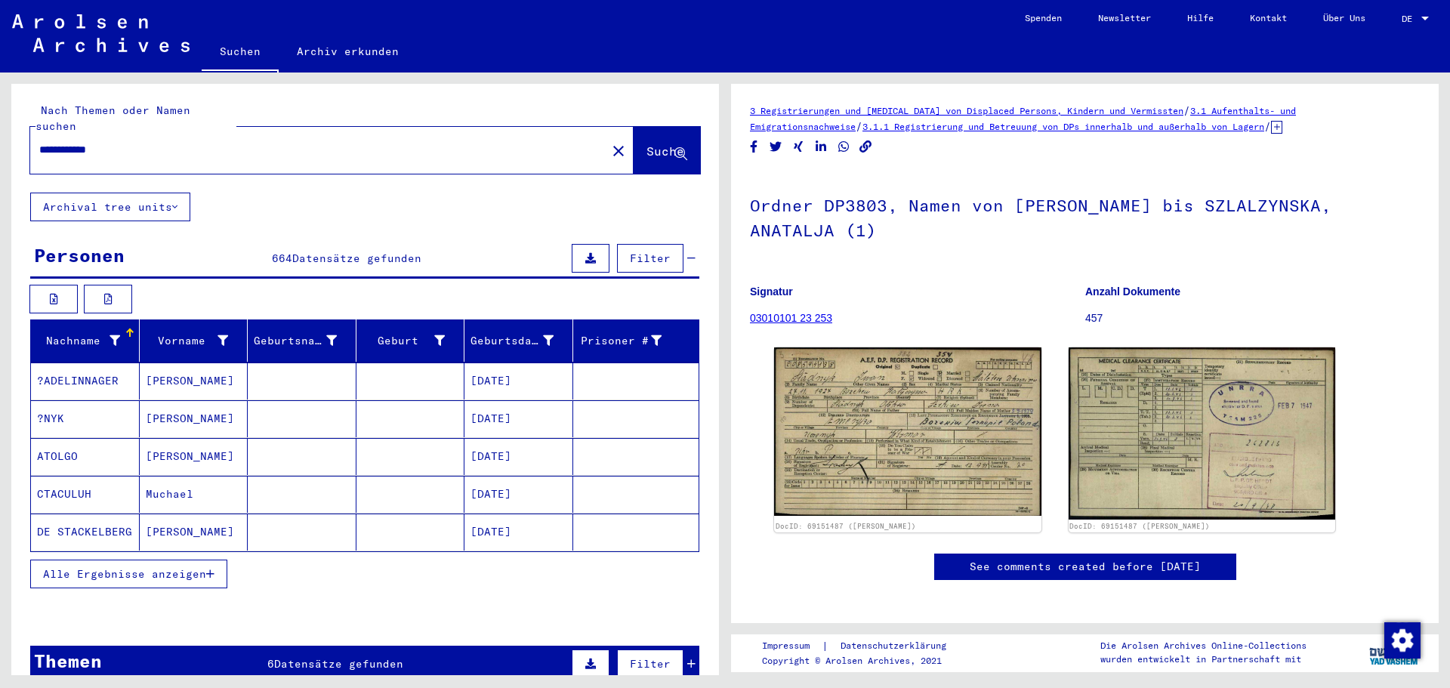
drag, startPoint x: 178, startPoint y: 135, endPoint x: 0, endPoint y: 146, distance: 178.6
click at [0, 146] on div "**********" at bounding box center [362, 373] width 725 height 603
paste input "text"
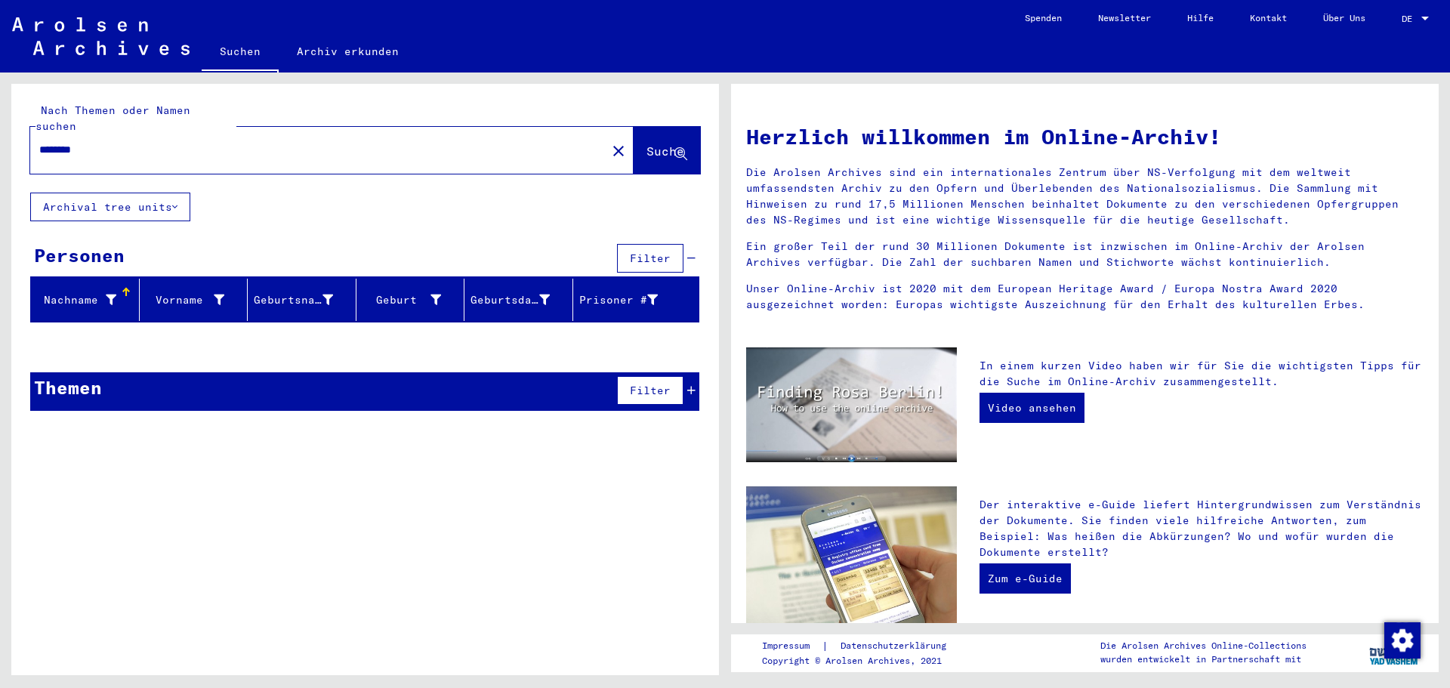
click at [646, 143] on span "Suche" at bounding box center [665, 150] width 38 height 15
click at [677, 148] on icon at bounding box center [680, 154] width 13 height 13
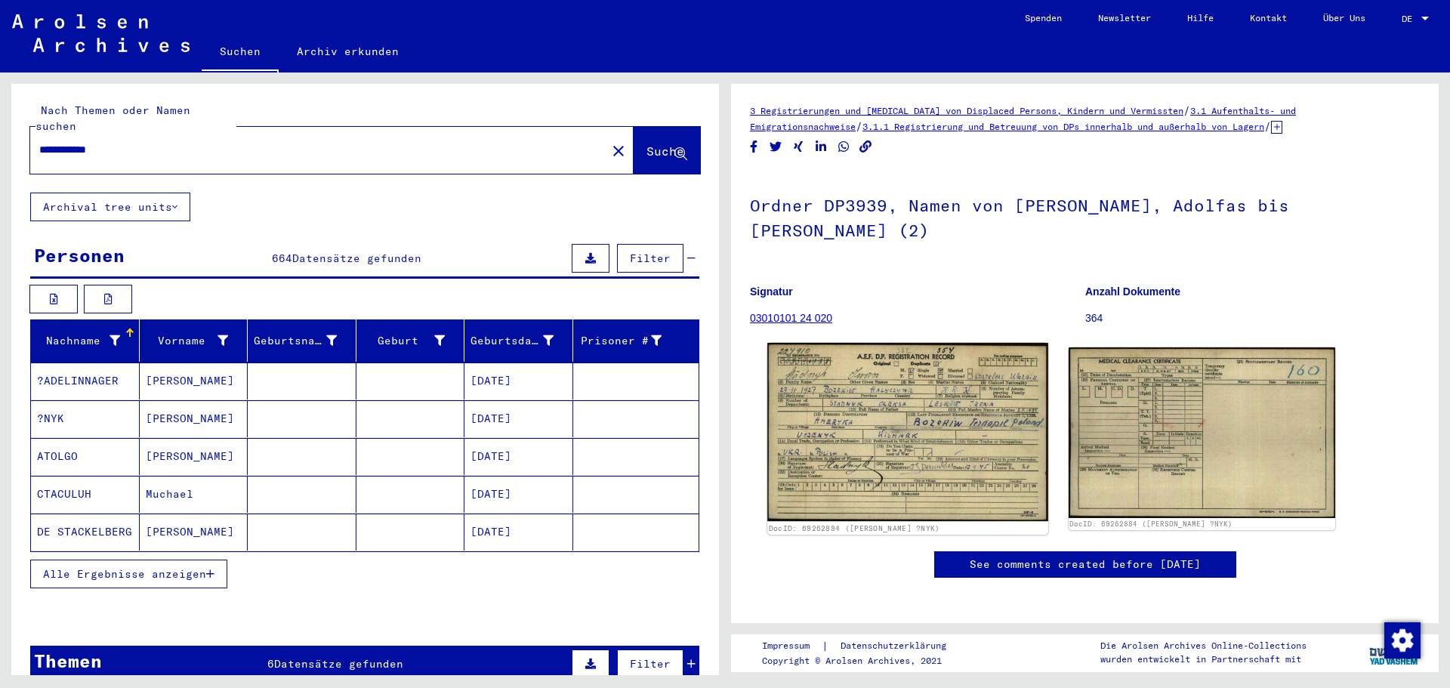
click at [926, 443] on img at bounding box center [907, 432] width 280 height 178
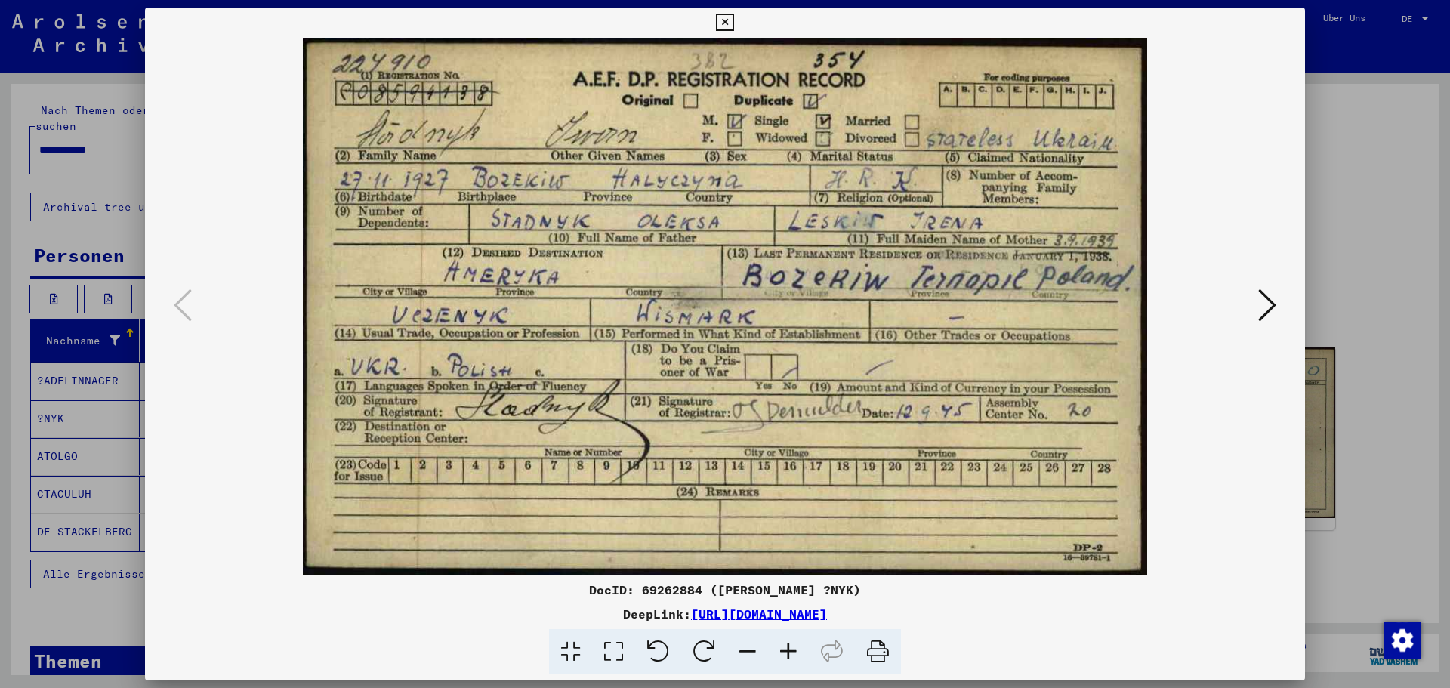
click at [729, 18] on icon at bounding box center [724, 23] width 17 height 18
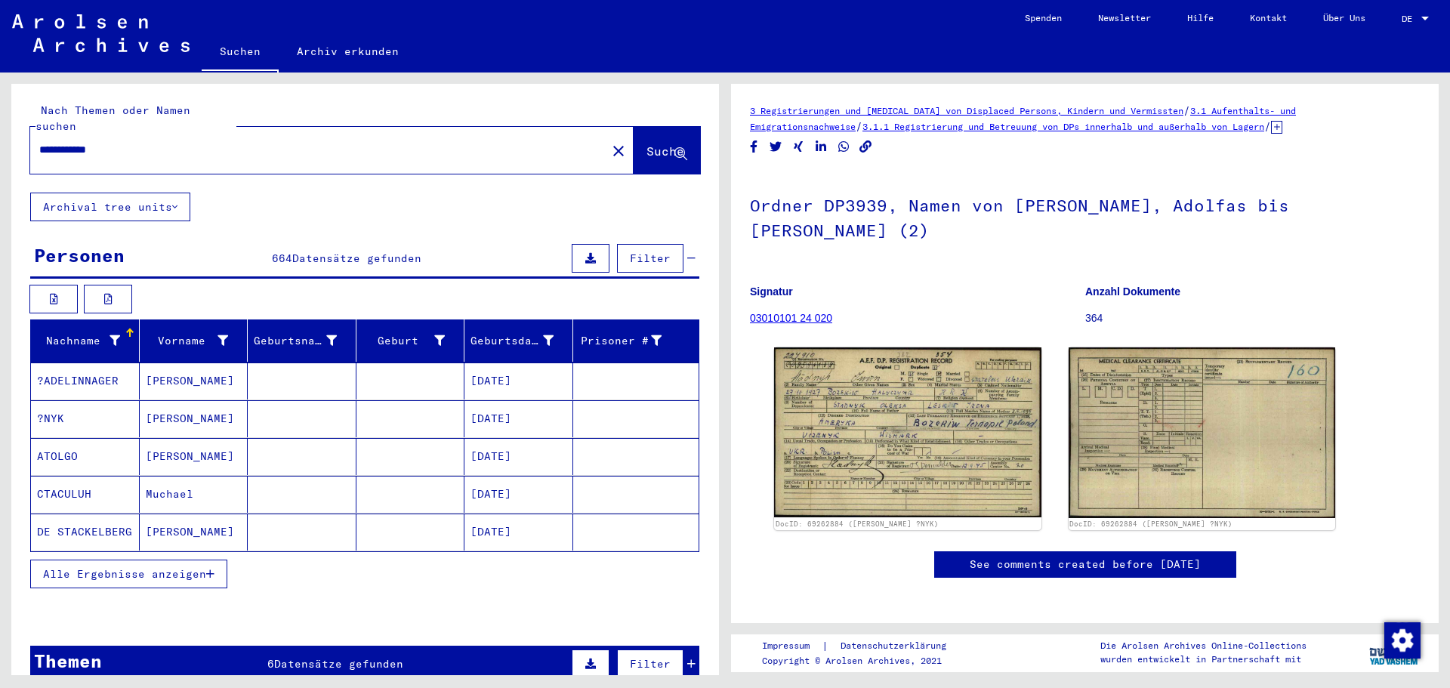
drag, startPoint x: 235, startPoint y: 136, endPoint x: 0, endPoint y: 137, distance: 234.9
click at [0, 137] on div "**********" at bounding box center [362, 373] width 725 height 603
paste input "text"
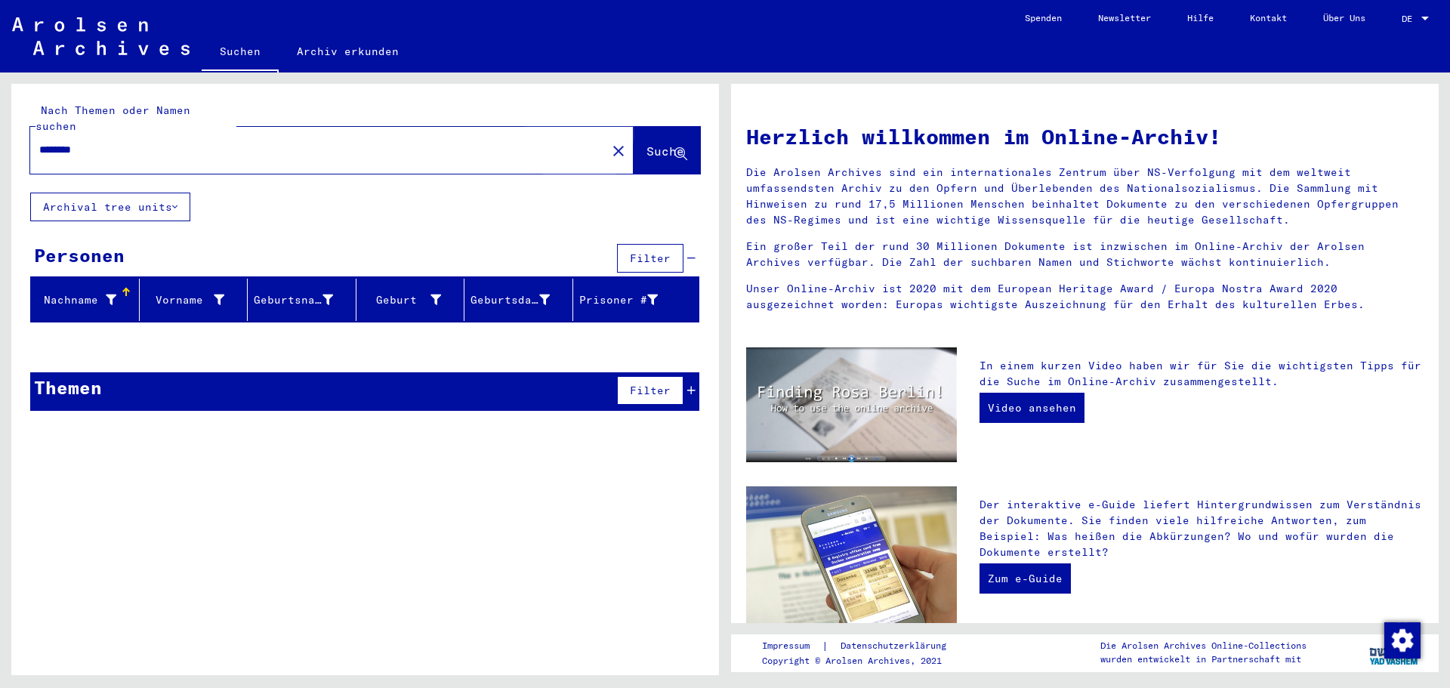
click at [646, 143] on span "Suche" at bounding box center [665, 150] width 38 height 15
drag, startPoint x: 107, startPoint y: 131, endPoint x: 0, endPoint y: 118, distance: 108.1
click at [0, 122] on div "Nach Themen oder Namen suchen ******** close Suche Archival tree units Personen…" at bounding box center [362, 373] width 725 height 603
paste input "text"
click at [72, 142] on input "********" at bounding box center [313, 150] width 549 height 16
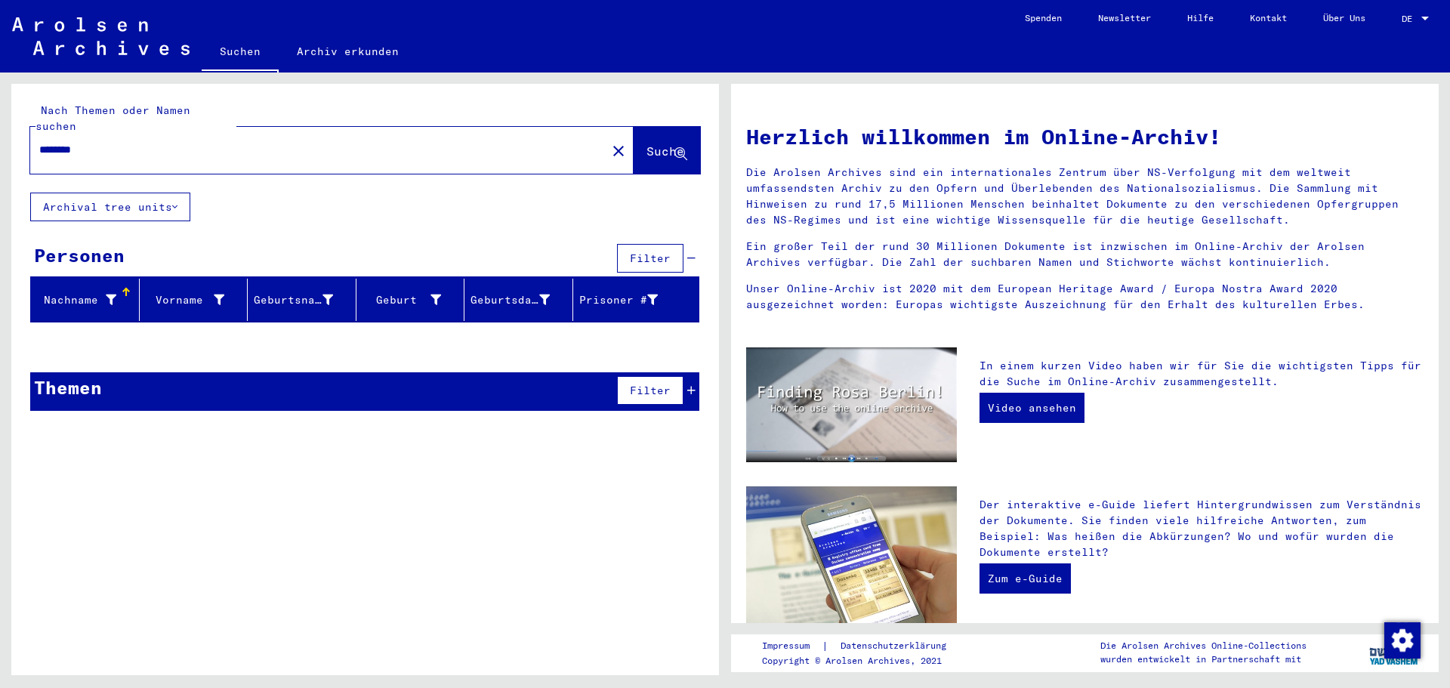
click at [72, 142] on input "********" at bounding box center [313, 150] width 549 height 16
paste input "text"
click at [646, 143] on span "Suche" at bounding box center [665, 150] width 38 height 15
click at [57, 142] on input "********" at bounding box center [313, 150] width 549 height 16
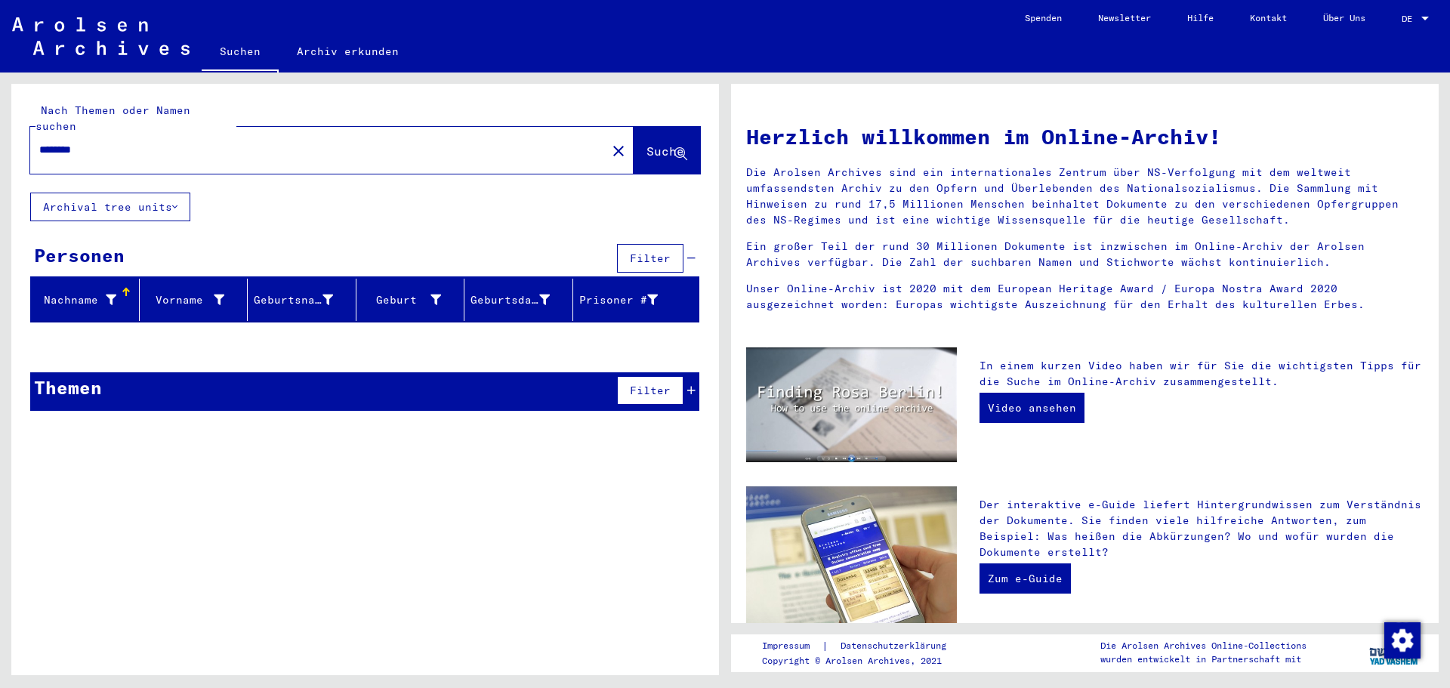
paste input "****"
type input "**********"
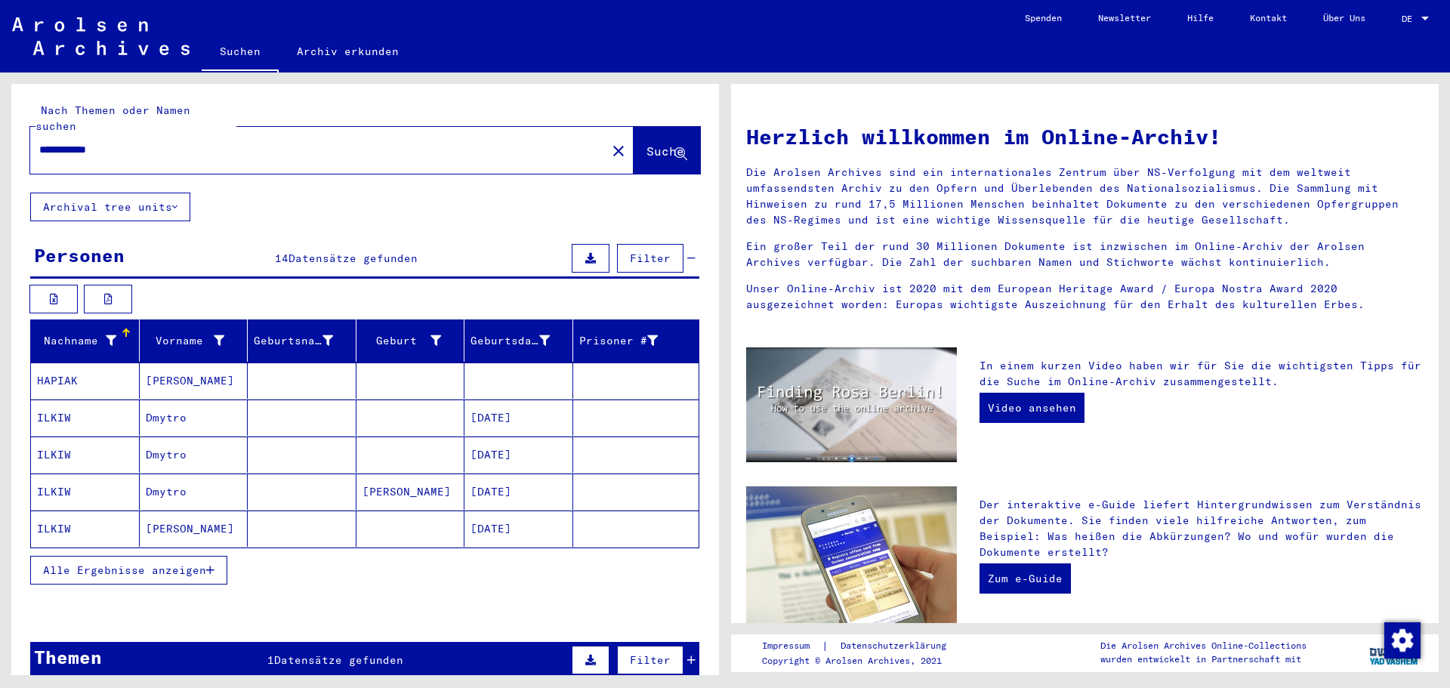
click at [190, 362] on mat-cell "[PERSON_NAME]" at bounding box center [194, 380] width 109 height 36
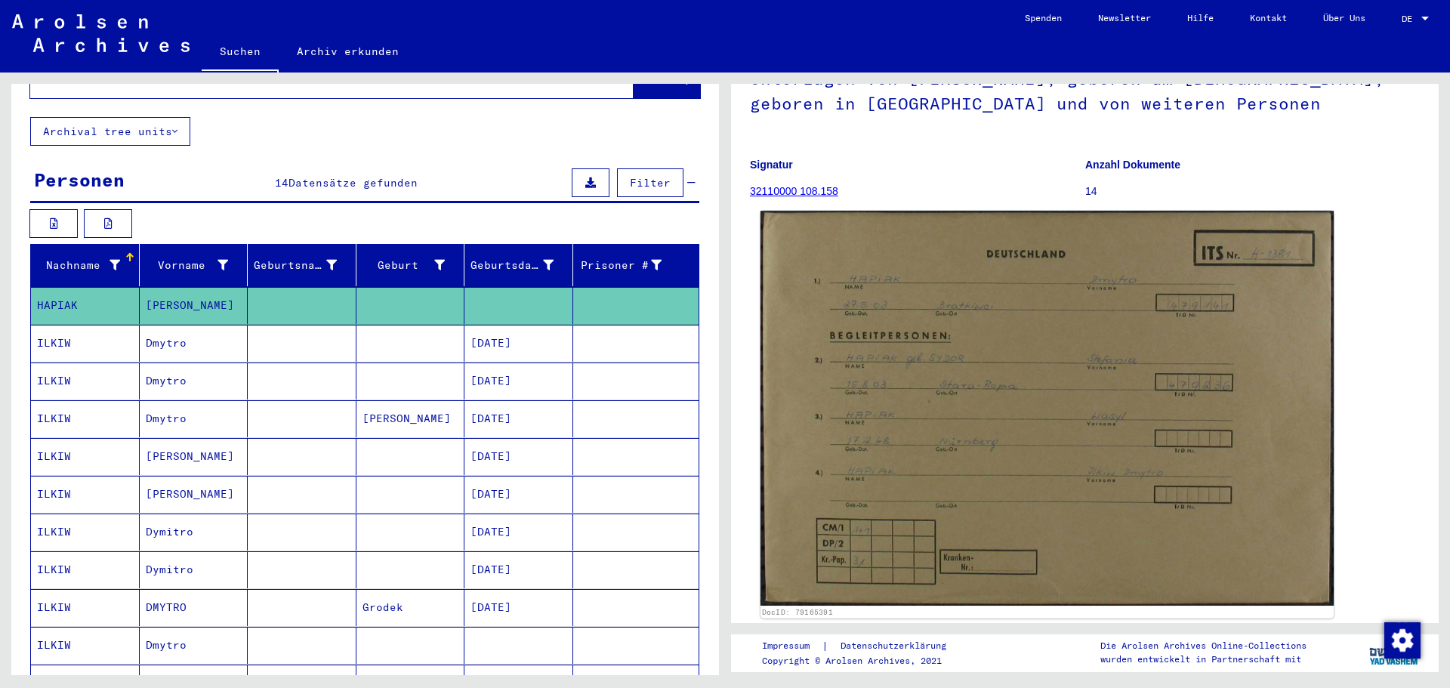
scroll to position [151, 0]
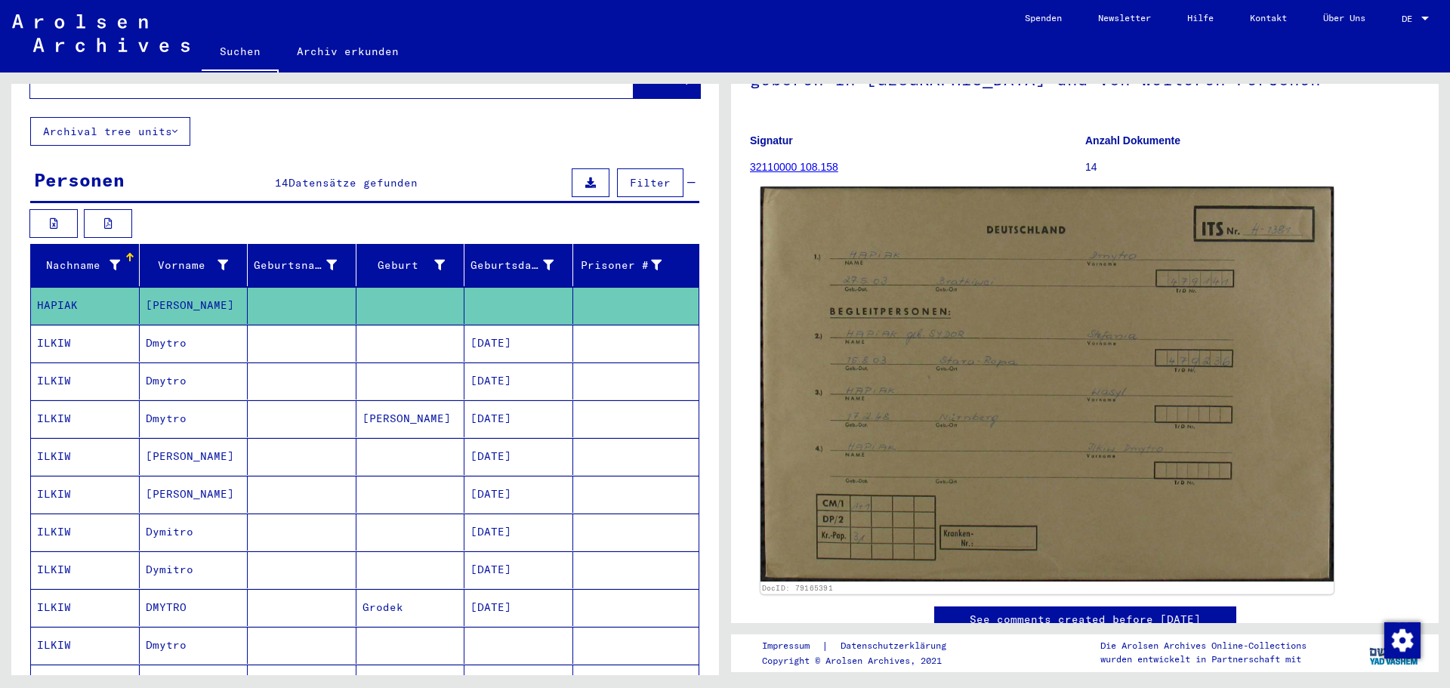
click at [923, 392] on img at bounding box center [1046, 384] width 573 height 395
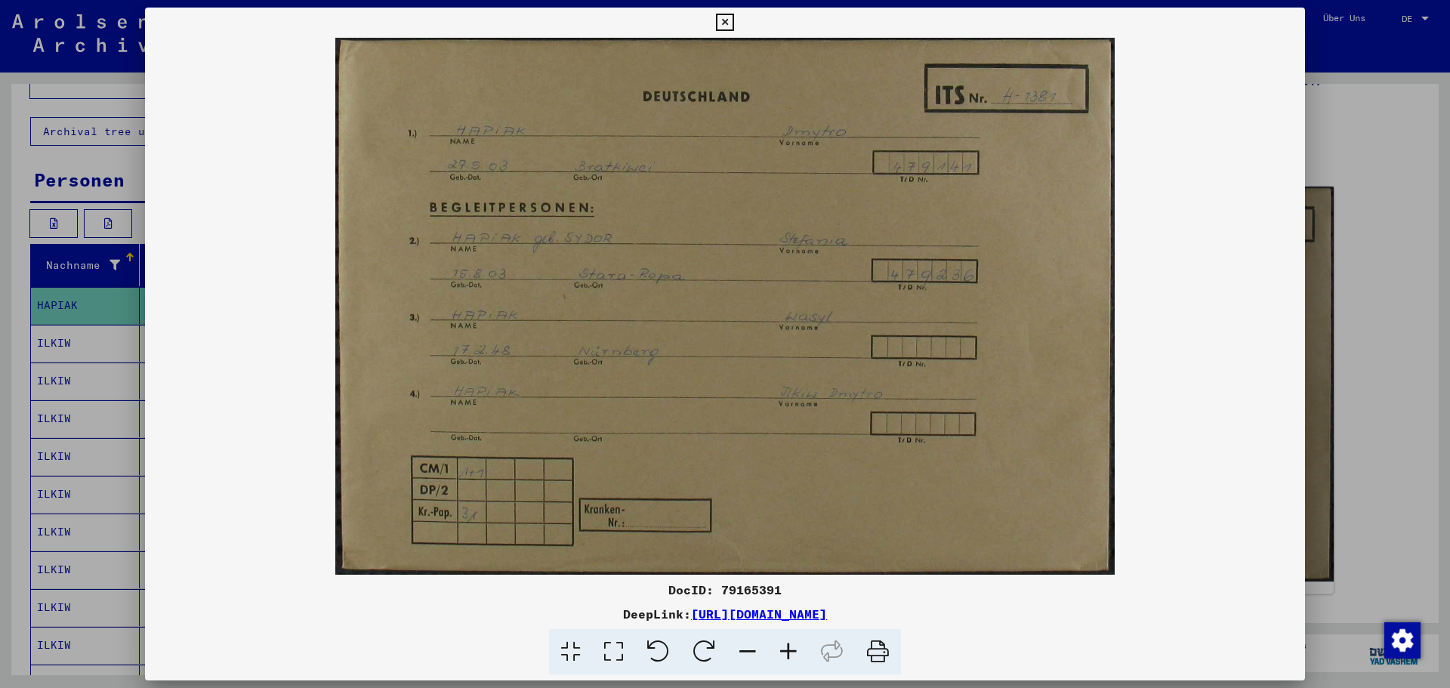
click at [923, 392] on img at bounding box center [725, 306] width 1160 height 537
click at [723, 23] on icon at bounding box center [724, 23] width 17 height 18
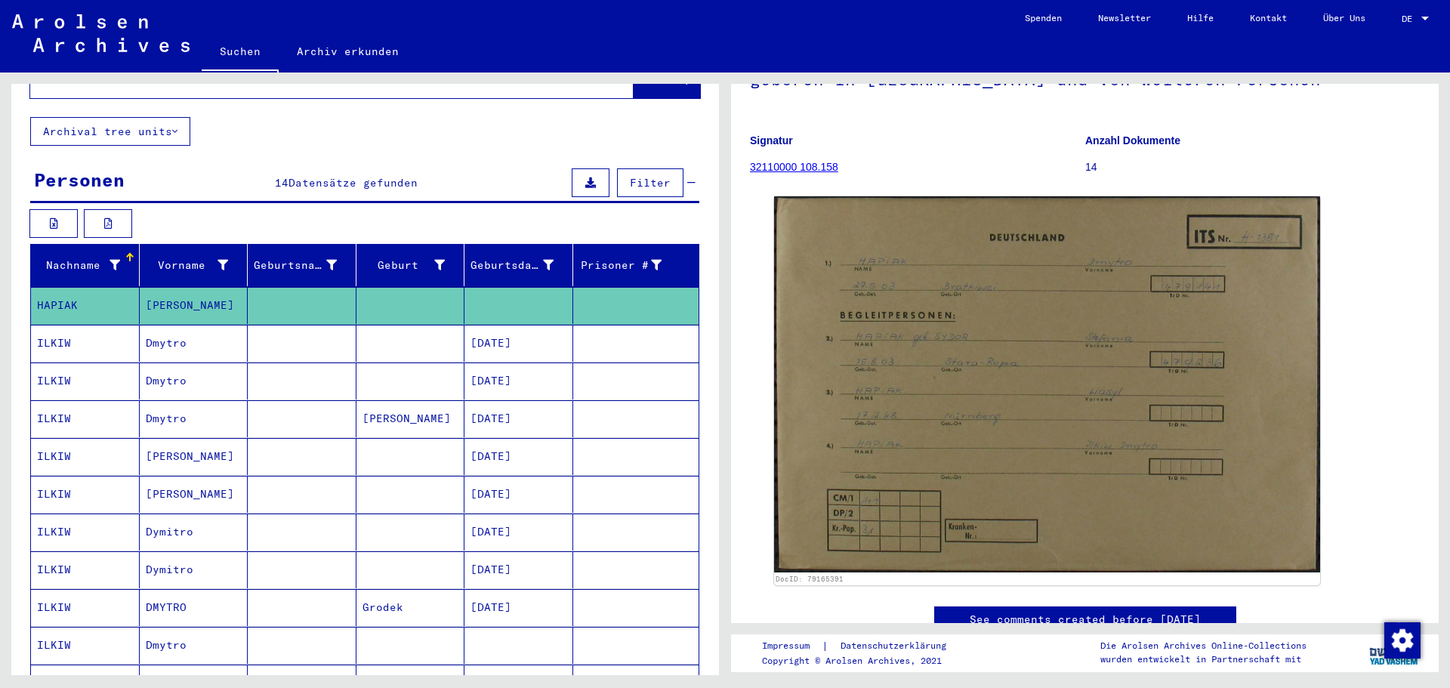
click at [149, 330] on mat-cell "Dmytro" at bounding box center [194, 343] width 109 height 37
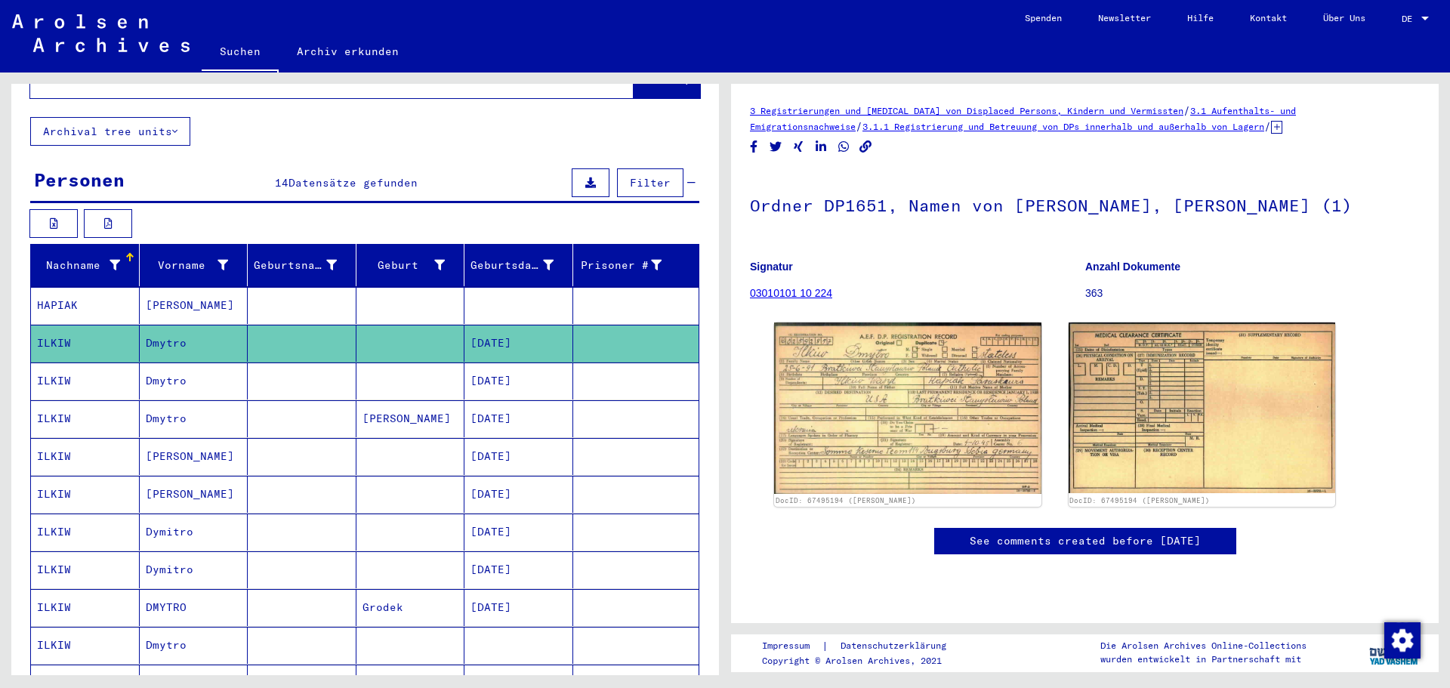
click at [178, 372] on mat-cell "Dmytro" at bounding box center [194, 380] width 109 height 37
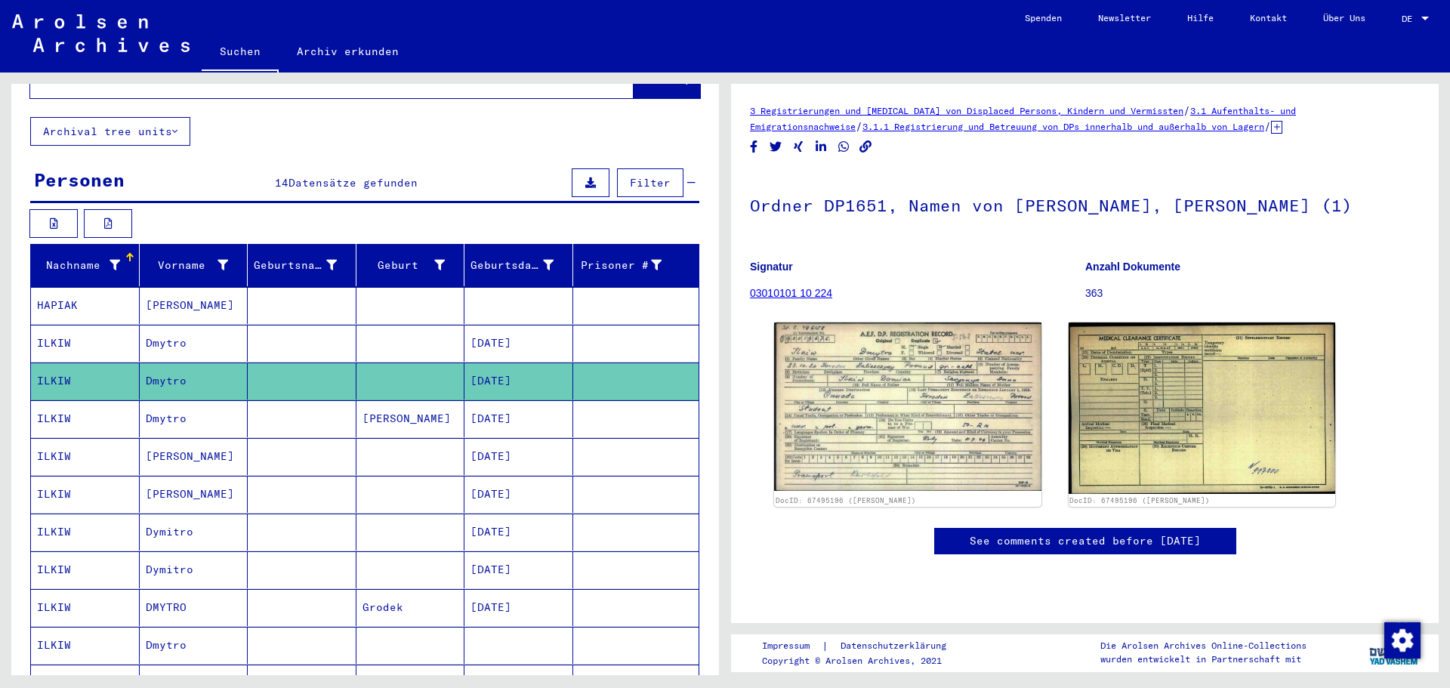
click at [157, 406] on mat-cell "Dmytro" at bounding box center [194, 418] width 109 height 37
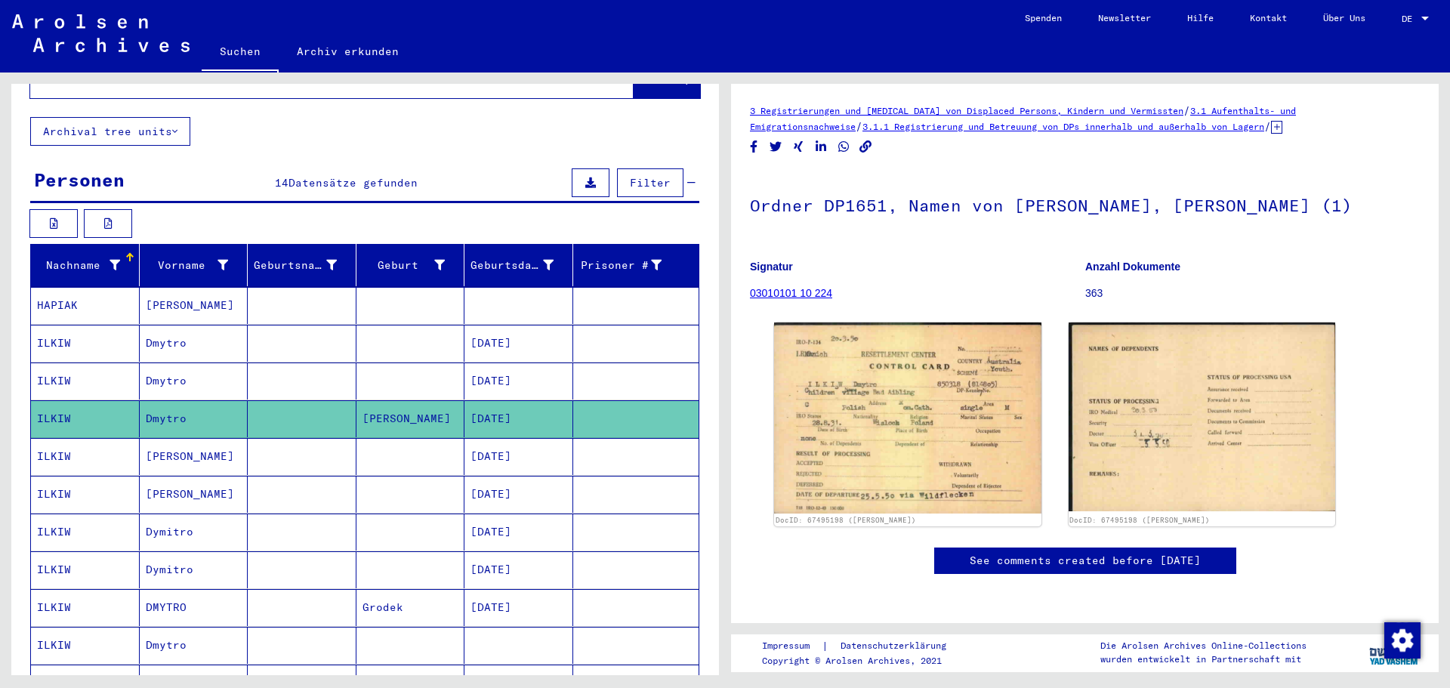
click at [155, 438] on mat-cell "[PERSON_NAME]" at bounding box center [194, 456] width 109 height 37
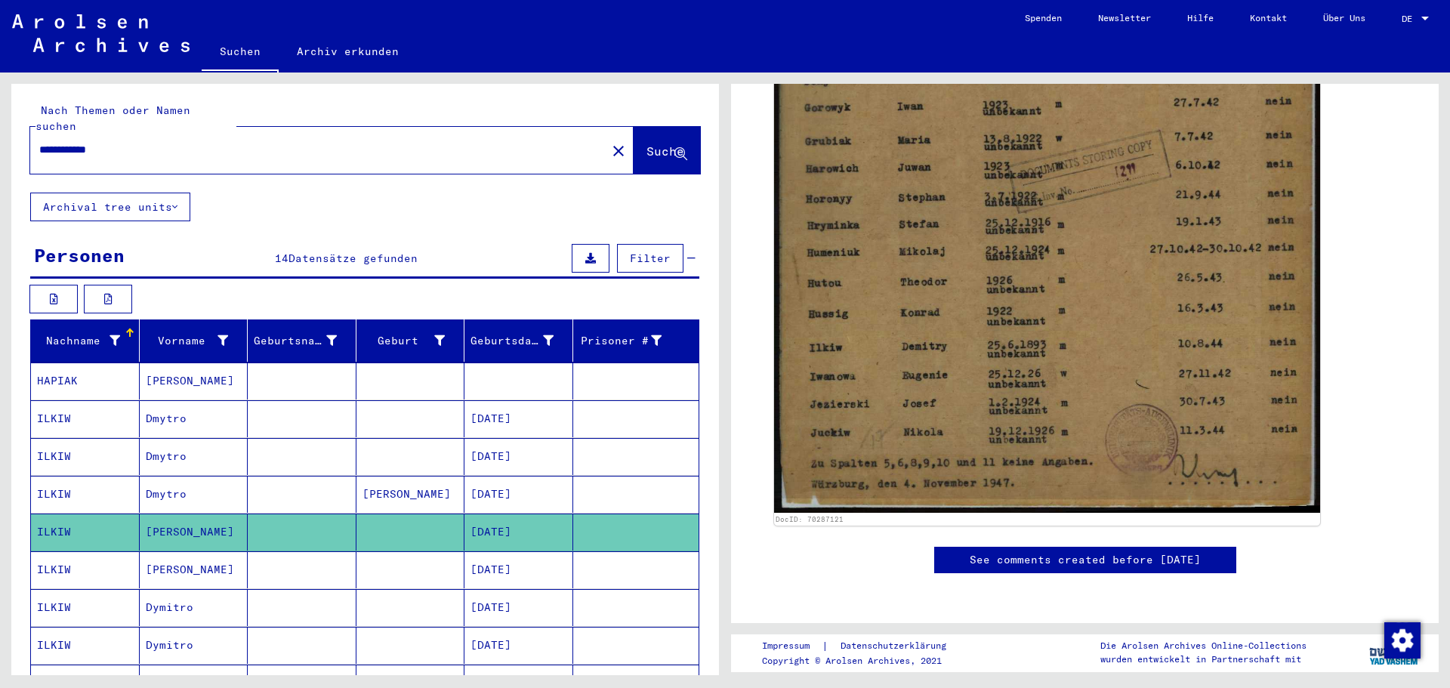
click at [161, 552] on mat-cell "[PERSON_NAME]" at bounding box center [194, 569] width 109 height 37
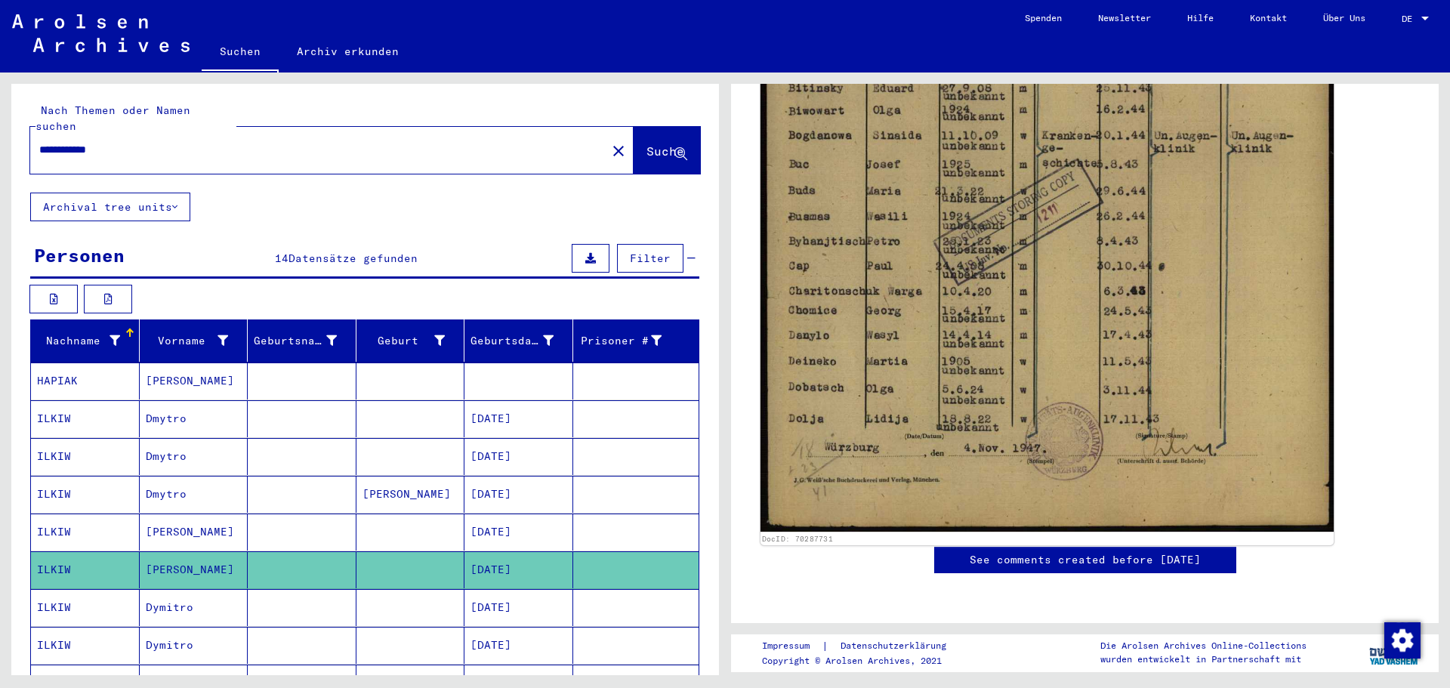
scroll to position [831, 0]
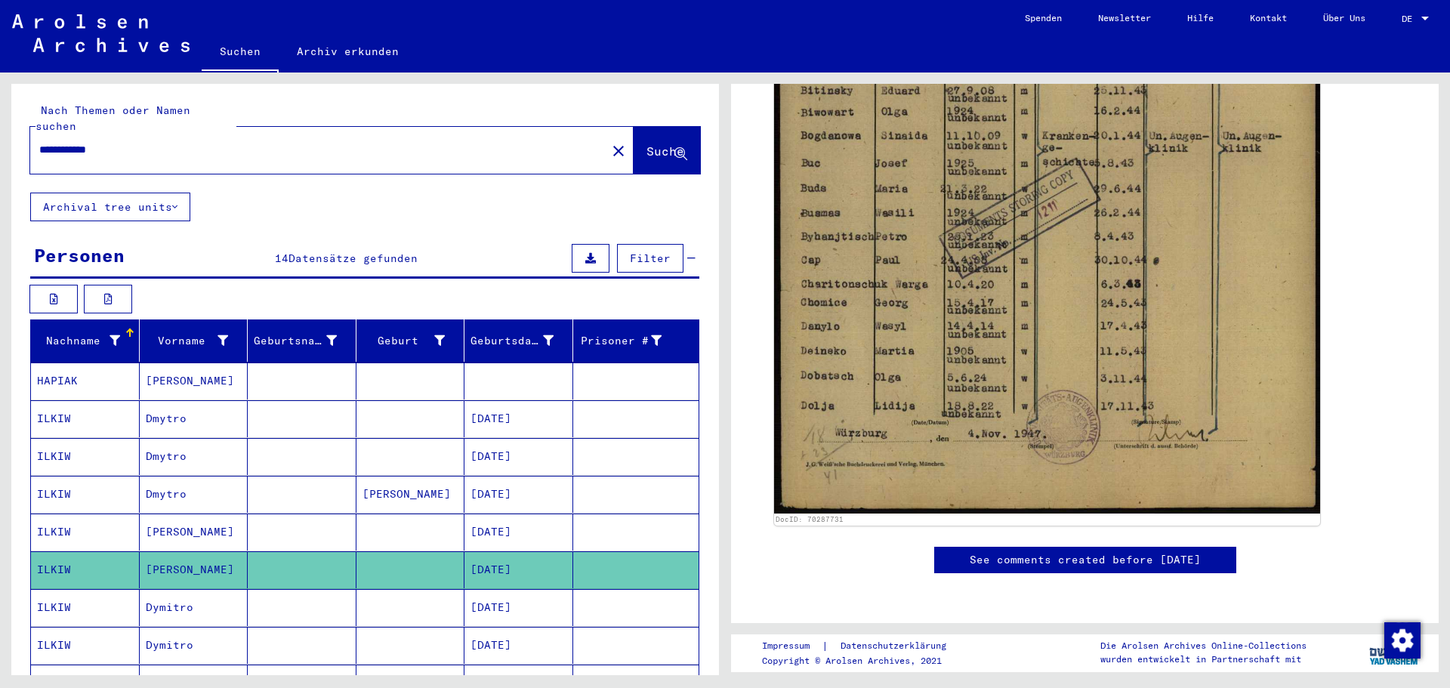
click at [166, 594] on mat-cell "Dymitro" at bounding box center [194, 607] width 109 height 37
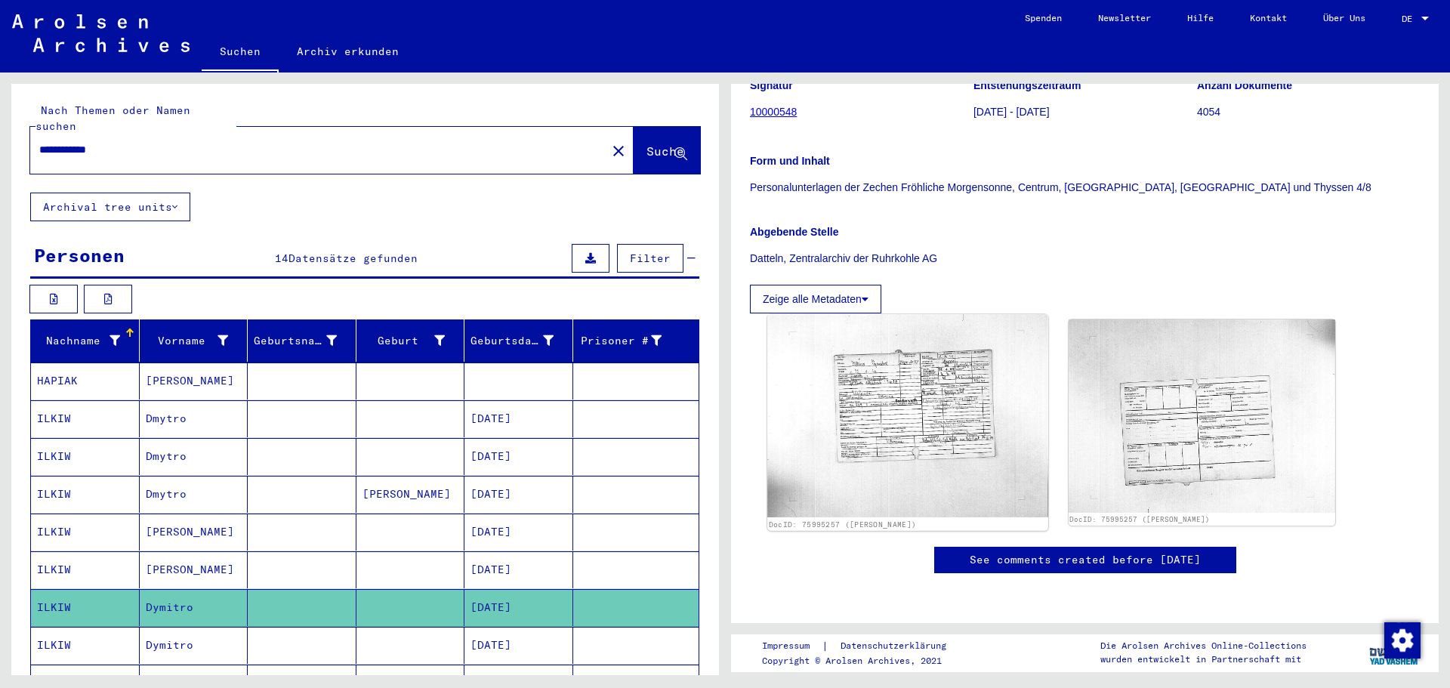
scroll to position [302, 0]
click at [181, 634] on mat-cell "Dymitro" at bounding box center [194, 645] width 109 height 37
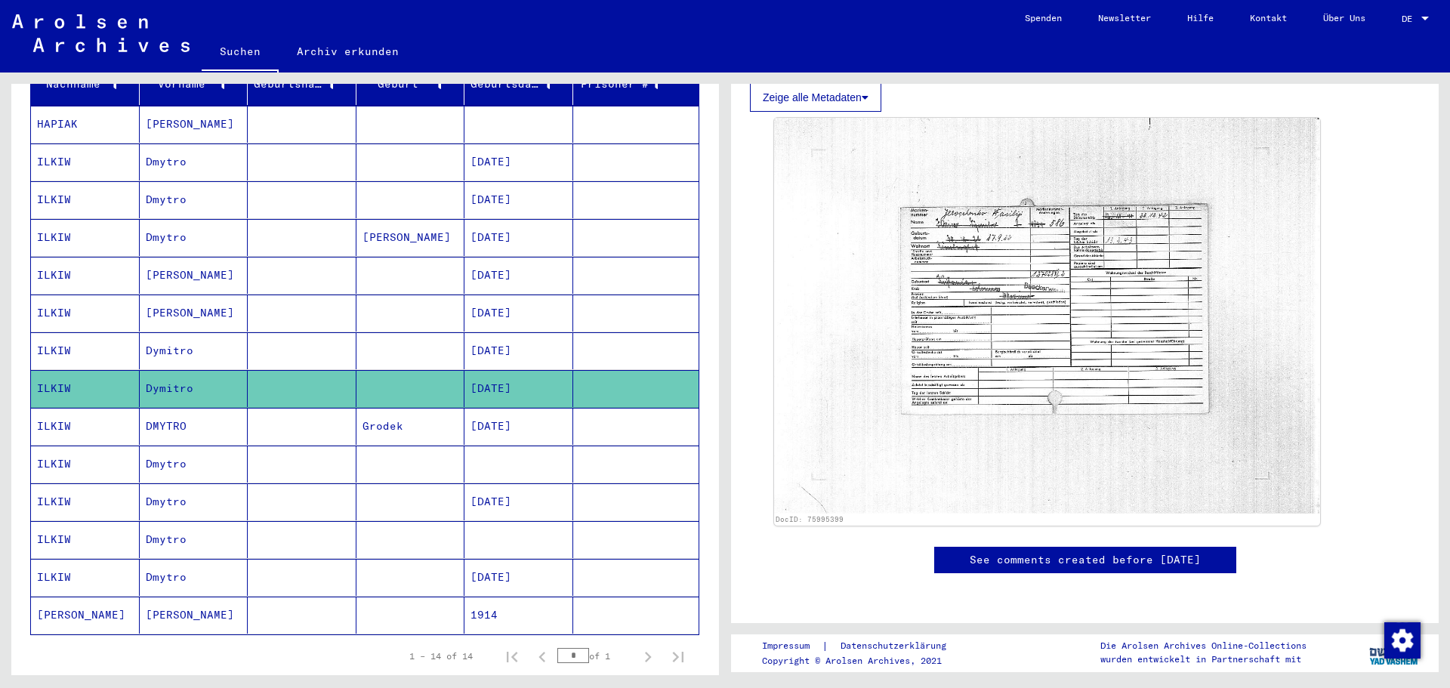
scroll to position [302, 0]
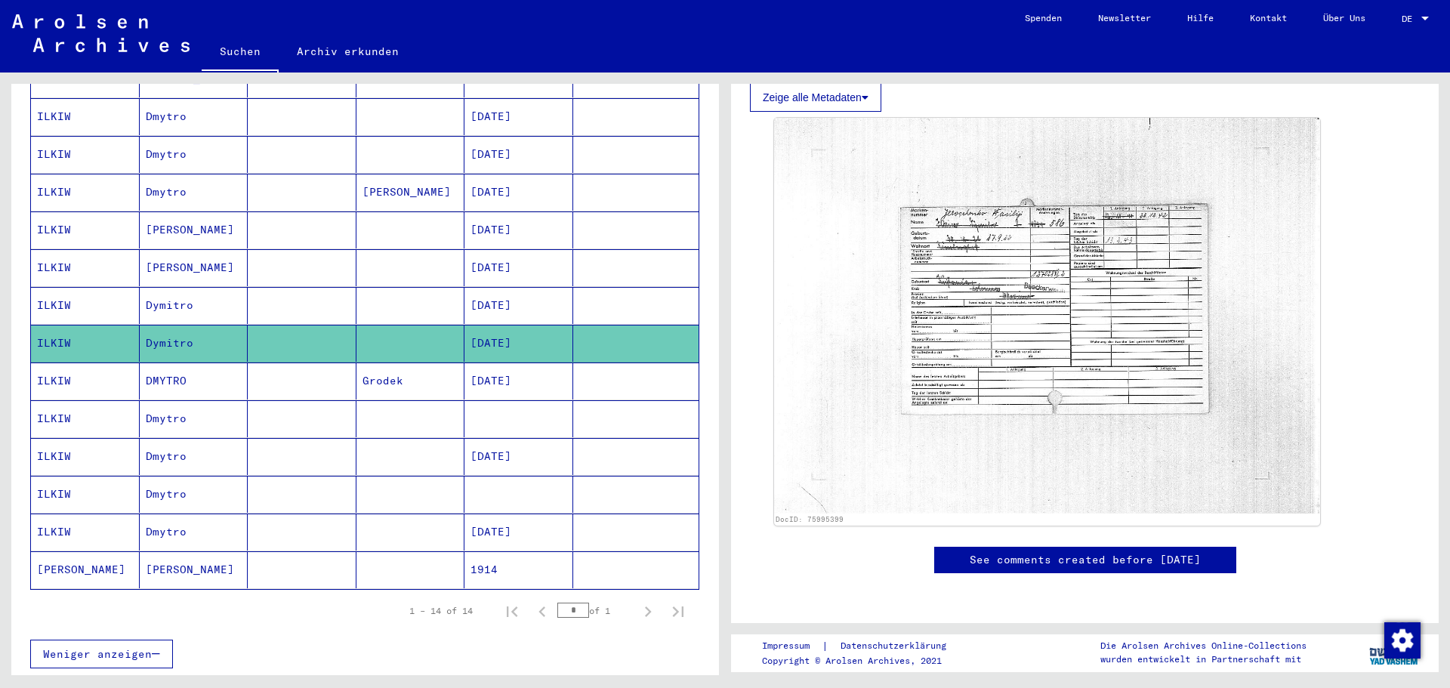
click at [167, 371] on mat-cell "DMYTRO" at bounding box center [194, 380] width 109 height 37
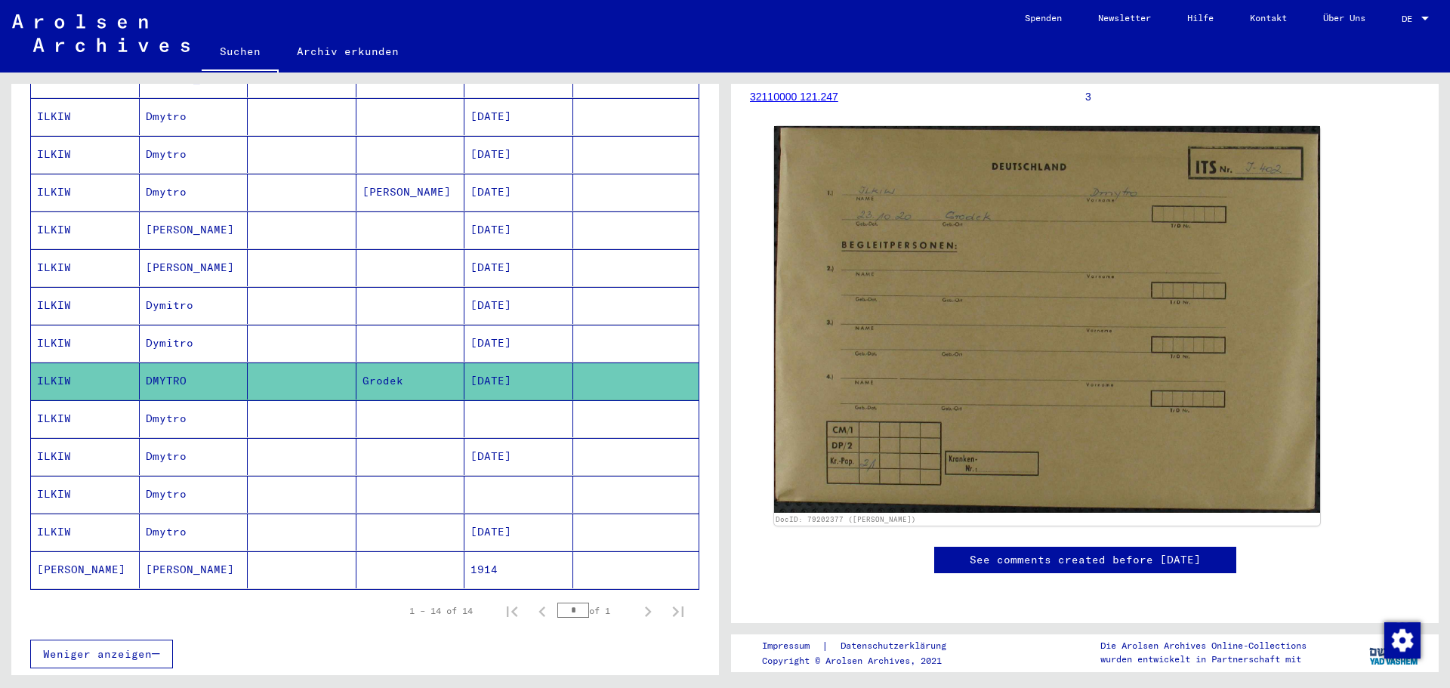
scroll to position [453, 0]
click at [181, 400] on mat-cell "Dmytro" at bounding box center [194, 418] width 109 height 37
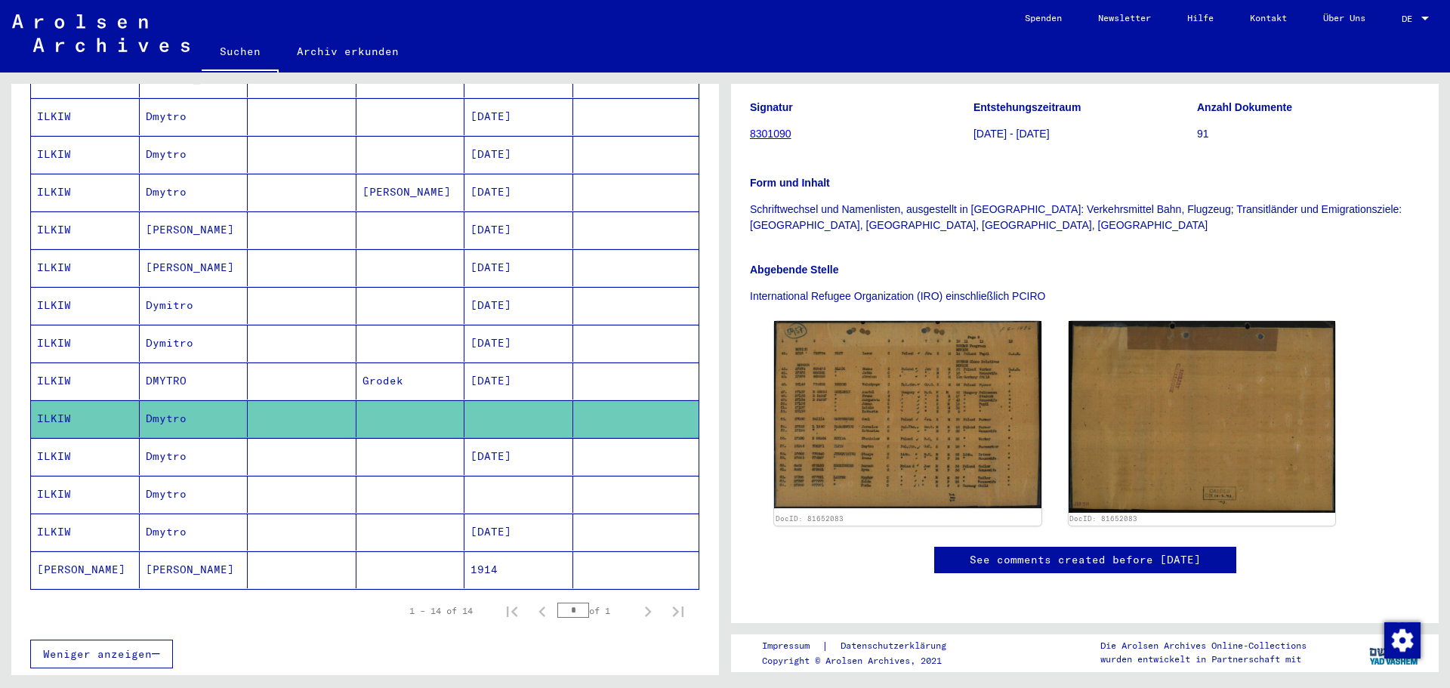
click at [145, 438] on mat-cell "Dmytro" at bounding box center [194, 456] width 109 height 37
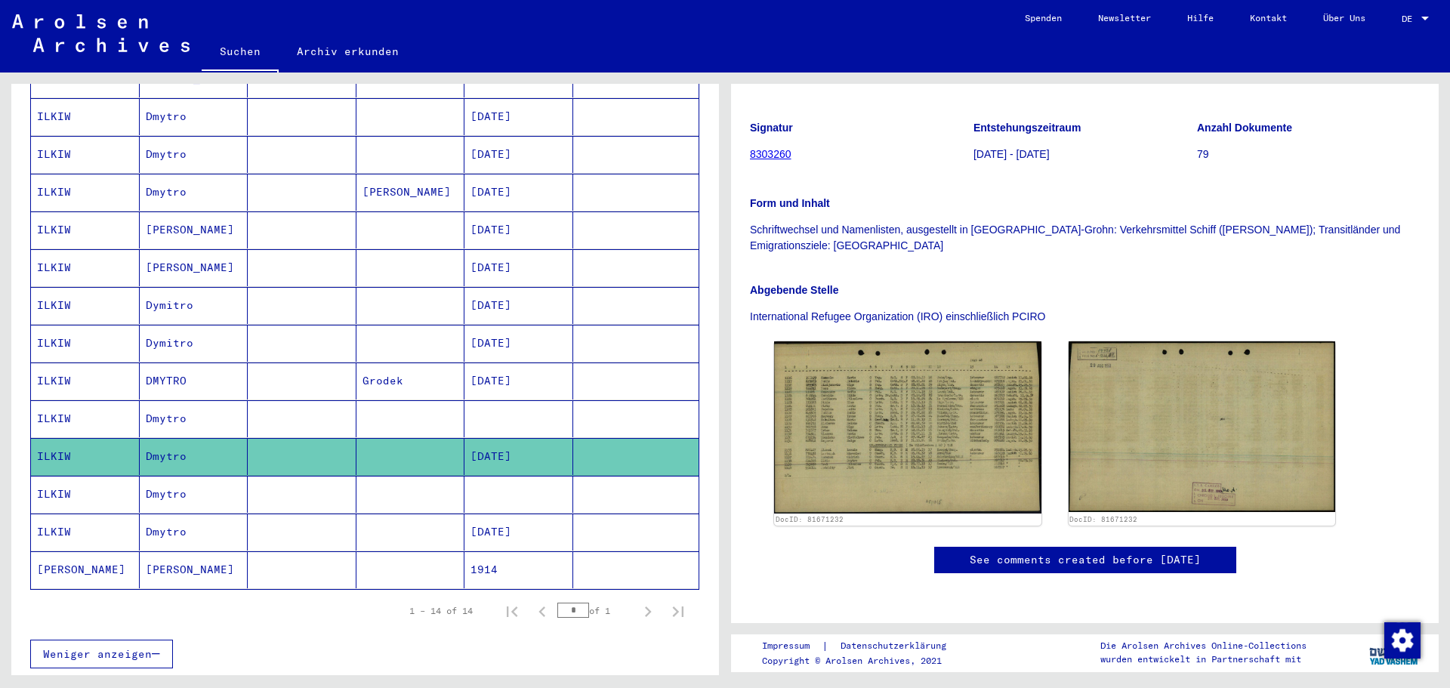
click at [182, 476] on mat-cell "Dmytro" at bounding box center [194, 494] width 109 height 37
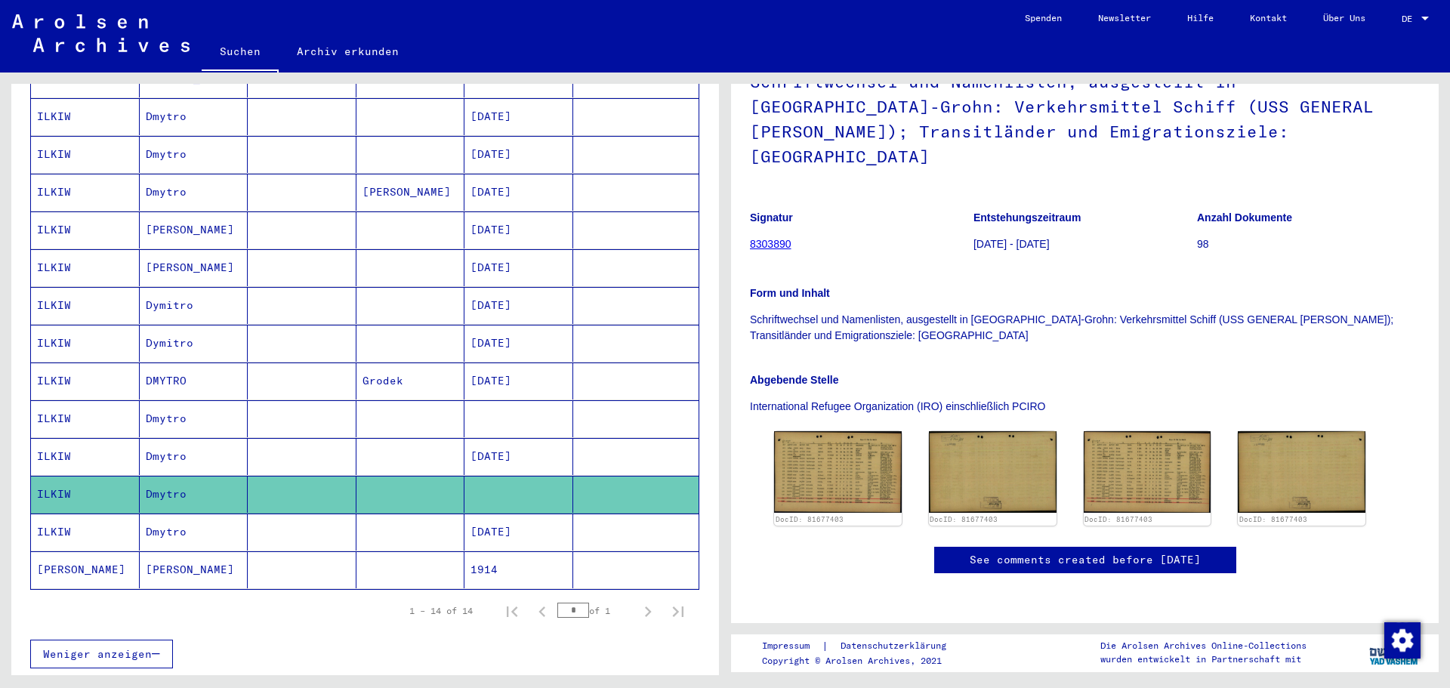
click at [183, 517] on mat-cell "Dmytro" at bounding box center [194, 531] width 109 height 37
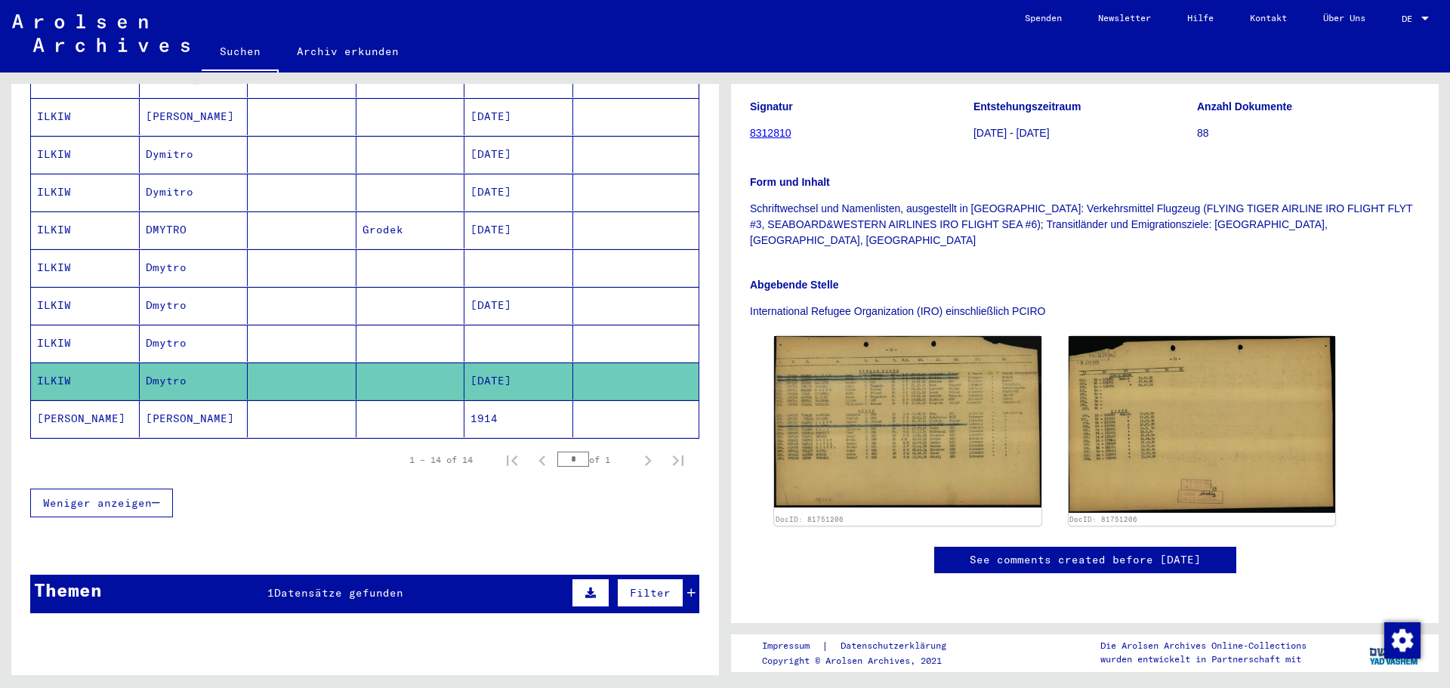
click at [171, 411] on mat-cell "[PERSON_NAME]" at bounding box center [194, 418] width 109 height 37
